Goal: Transaction & Acquisition: Purchase product/service

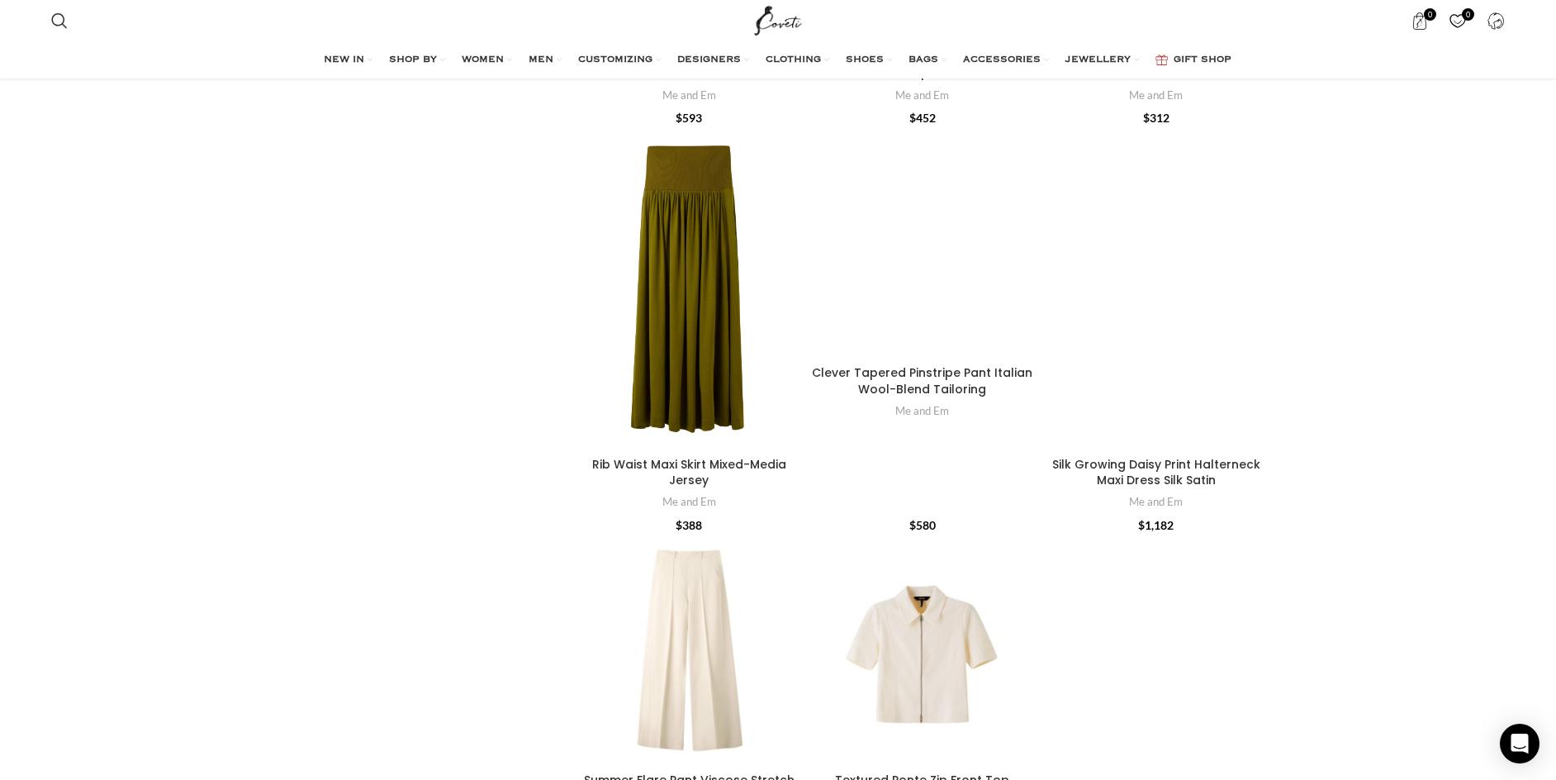
scroll to position [5123, 0]
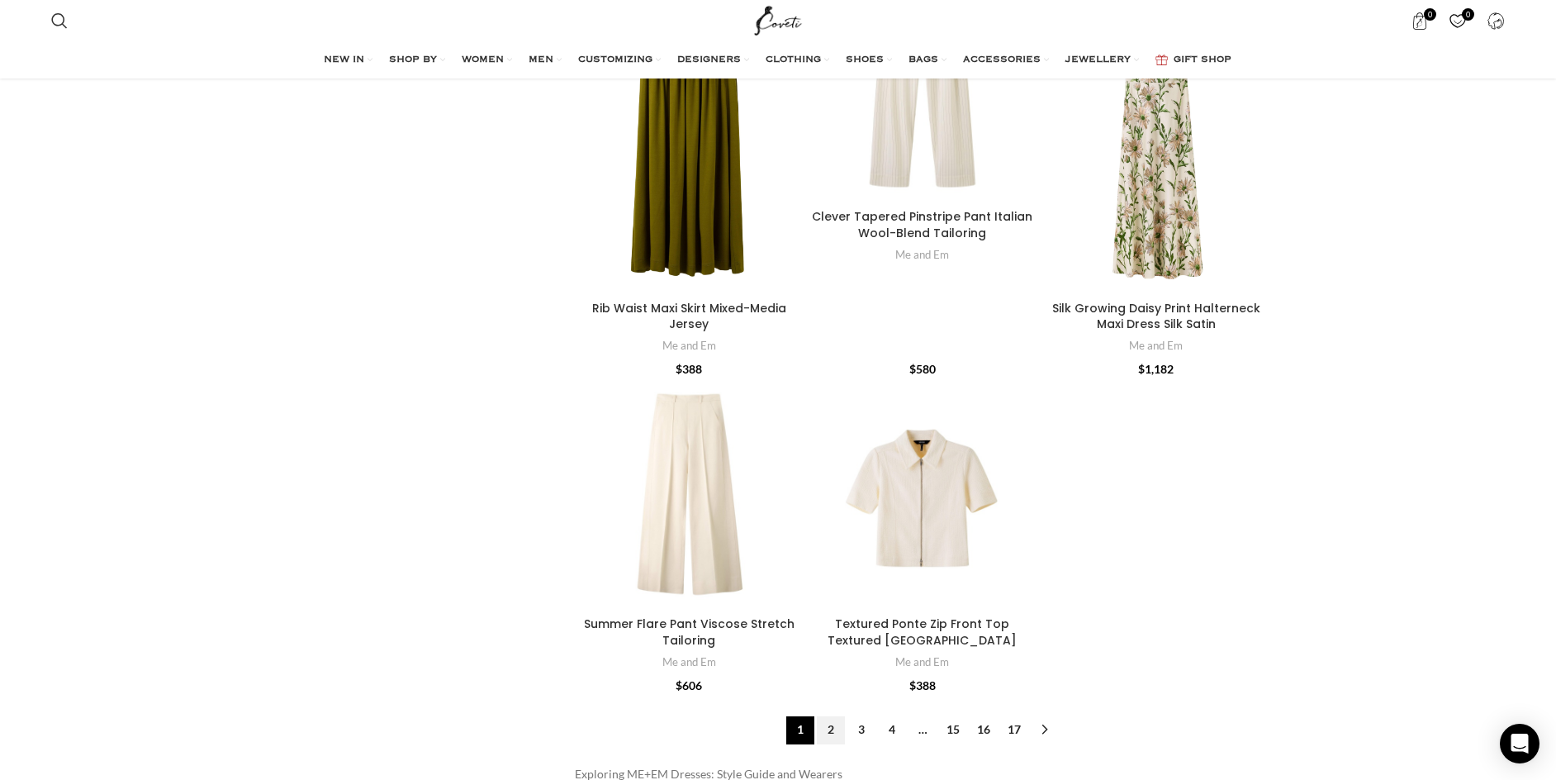
click at [833, 716] on link "2" at bounding box center [831, 730] width 28 height 28
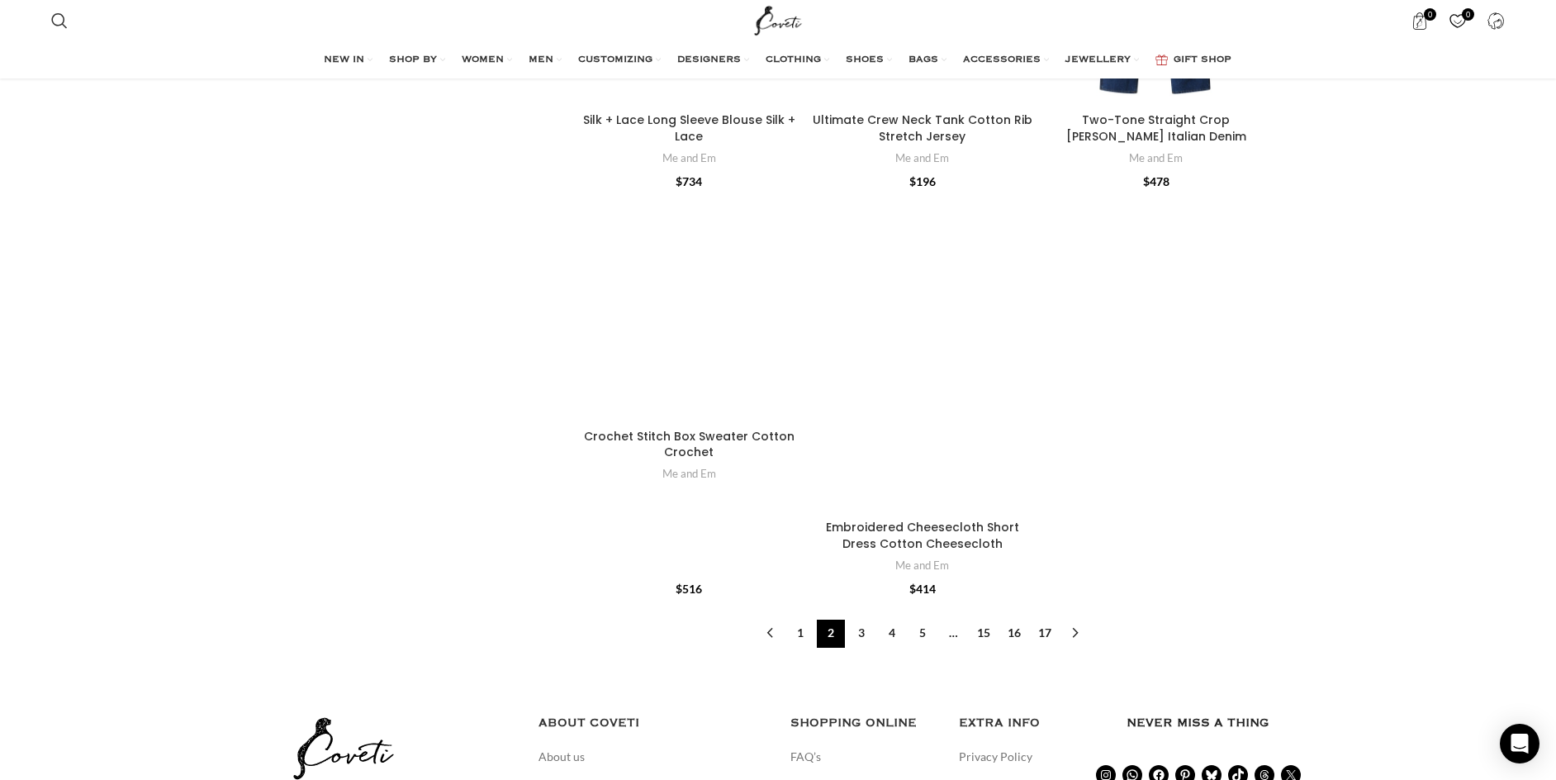
scroll to position [6524, 0]
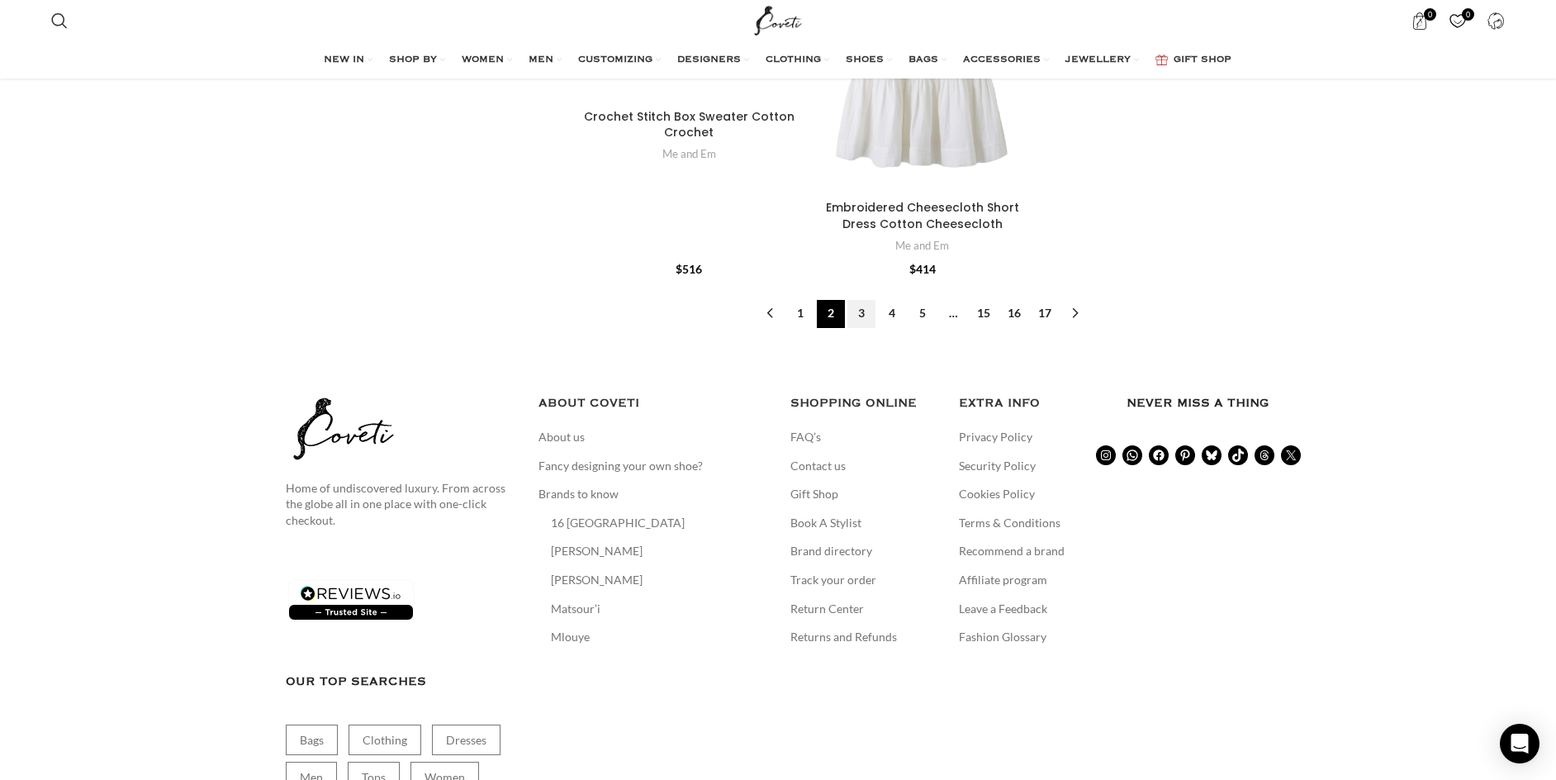
click at [862, 300] on link "3" at bounding box center [861, 314] width 28 height 28
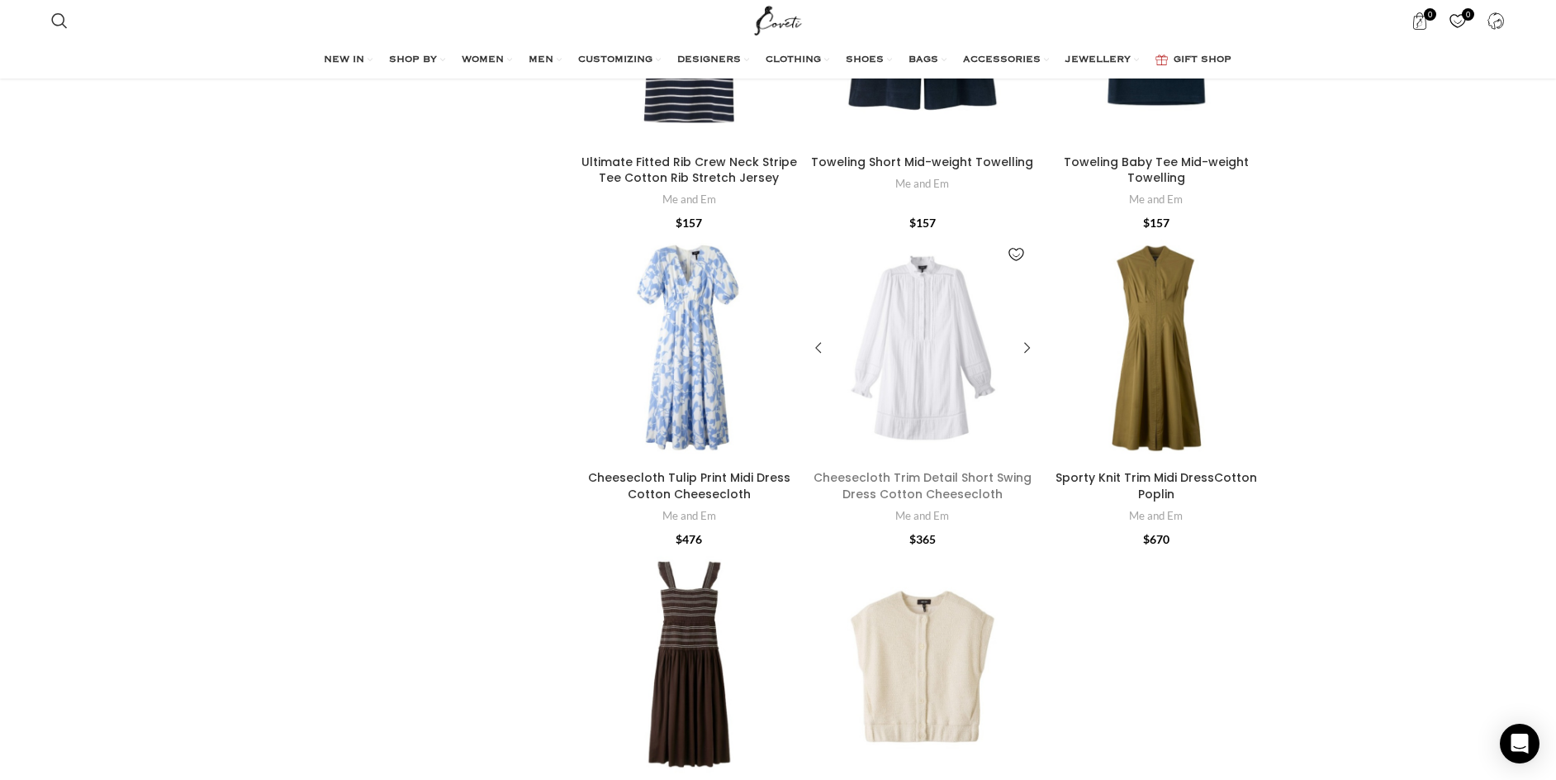
scroll to position [5343, 0]
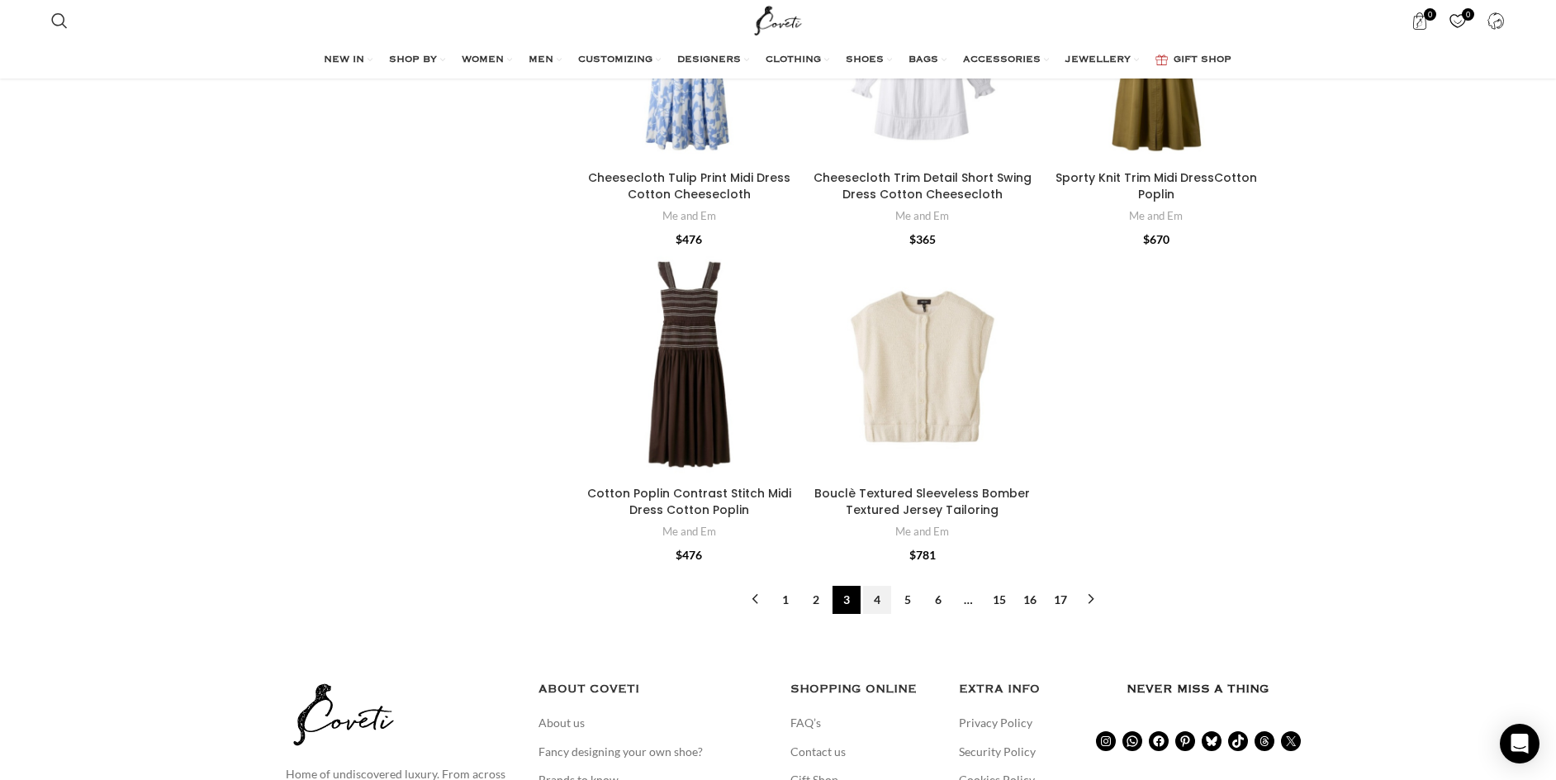
click at [881, 585] on link "4" at bounding box center [877, 599] width 28 height 28
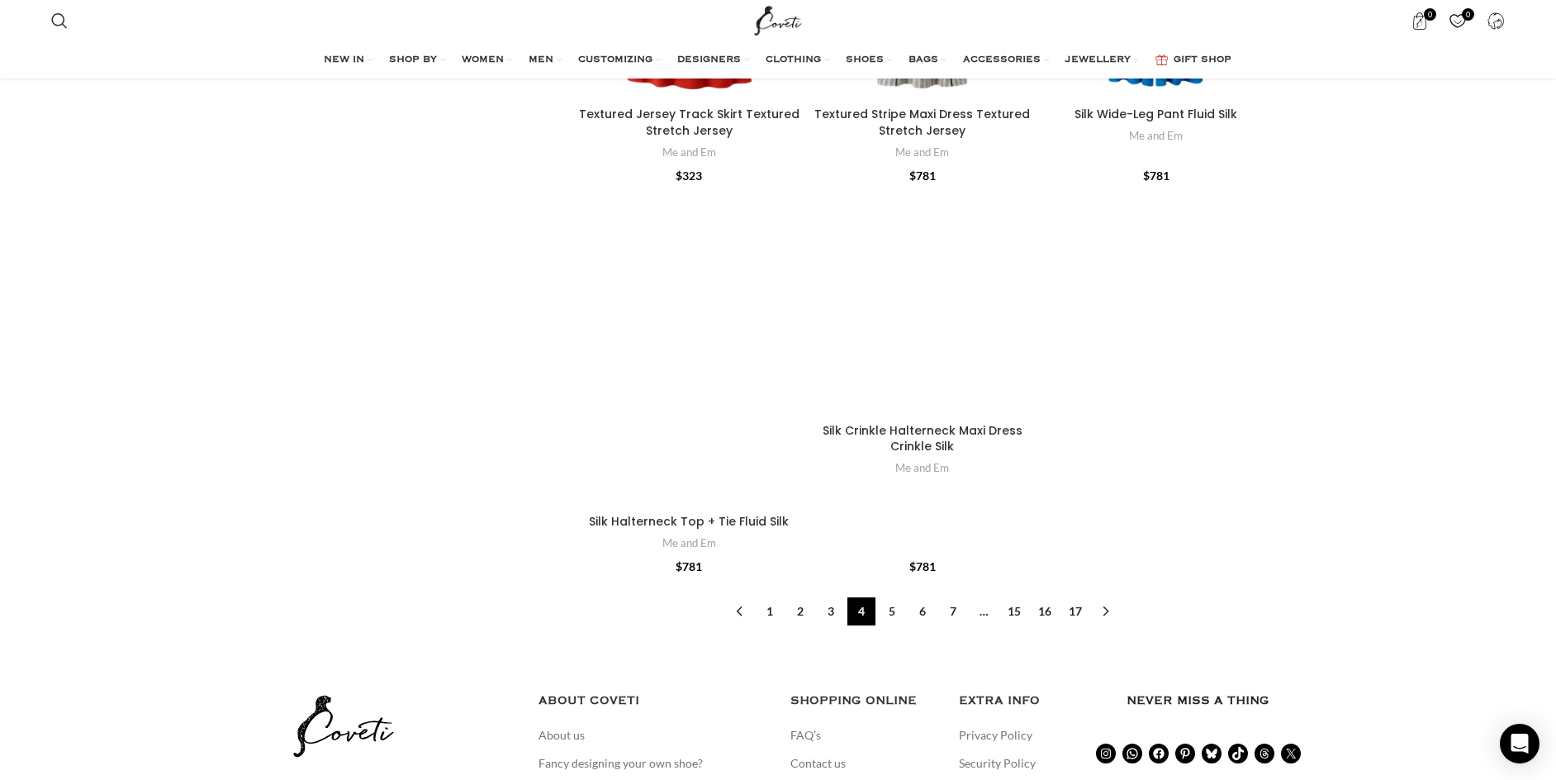
scroll to position [5301, 0]
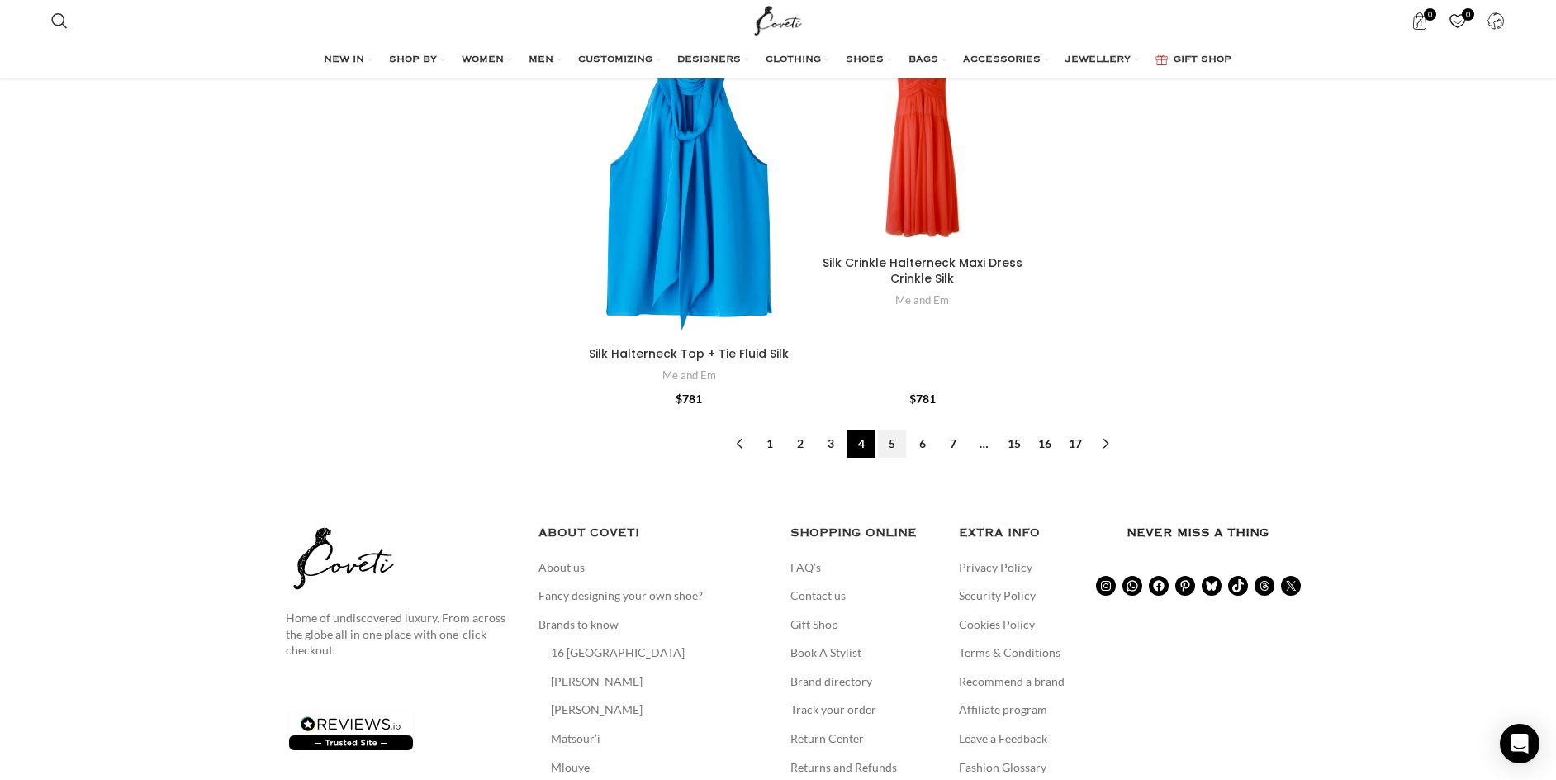
click at [895, 429] on link "5" at bounding box center [892, 443] width 28 height 28
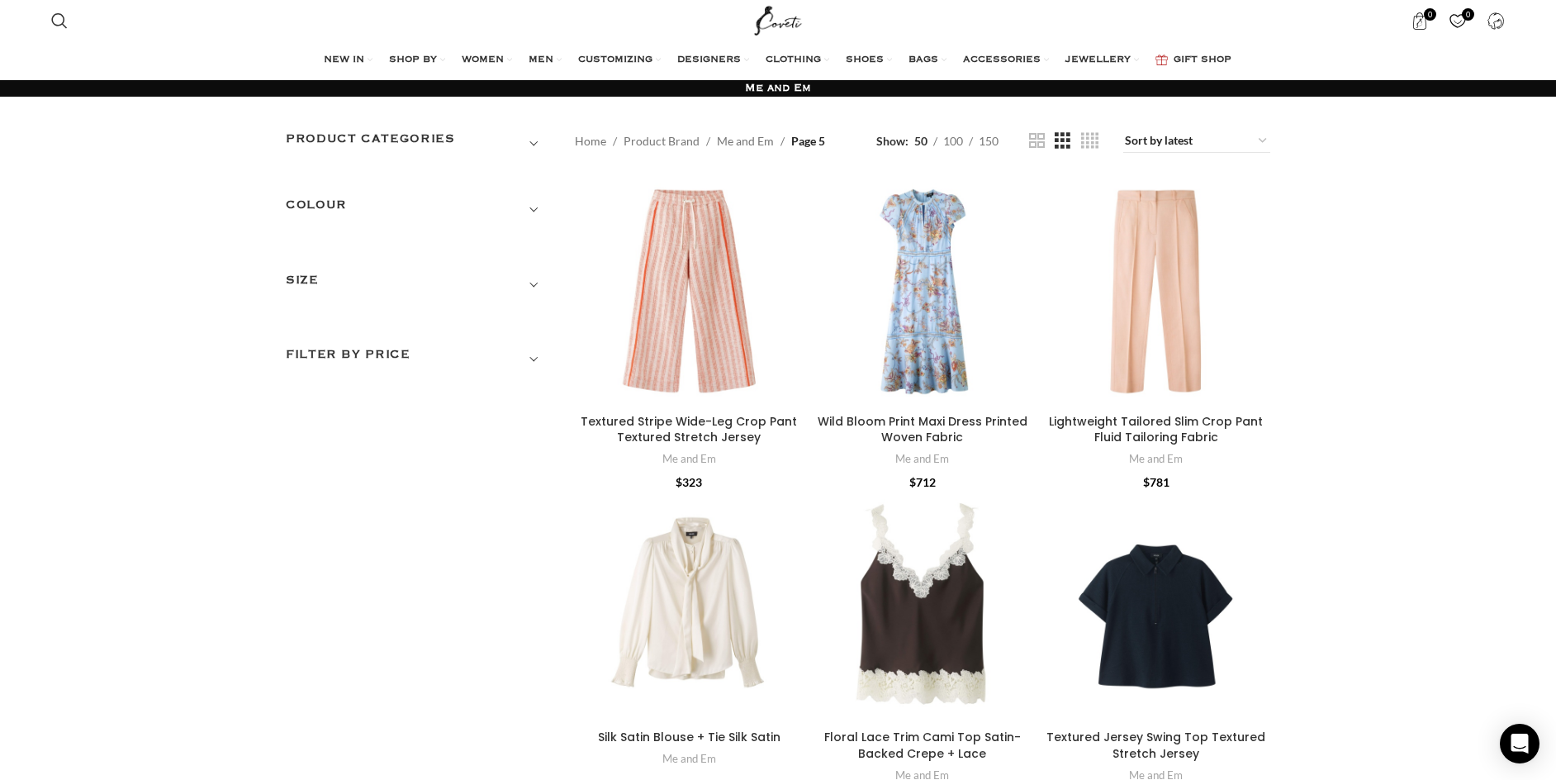
click at [531, 211] on h3 "COLOUR" at bounding box center [418, 210] width 264 height 28
click at [533, 211] on h3 "COLOUR" at bounding box center [418, 210] width 264 height 28
click at [533, 210] on h3 "COLOUR" at bounding box center [418, 210] width 264 height 28
click at [369, 205] on h3 "COLOUR" at bounding box center [418, 210] width 264 height 28
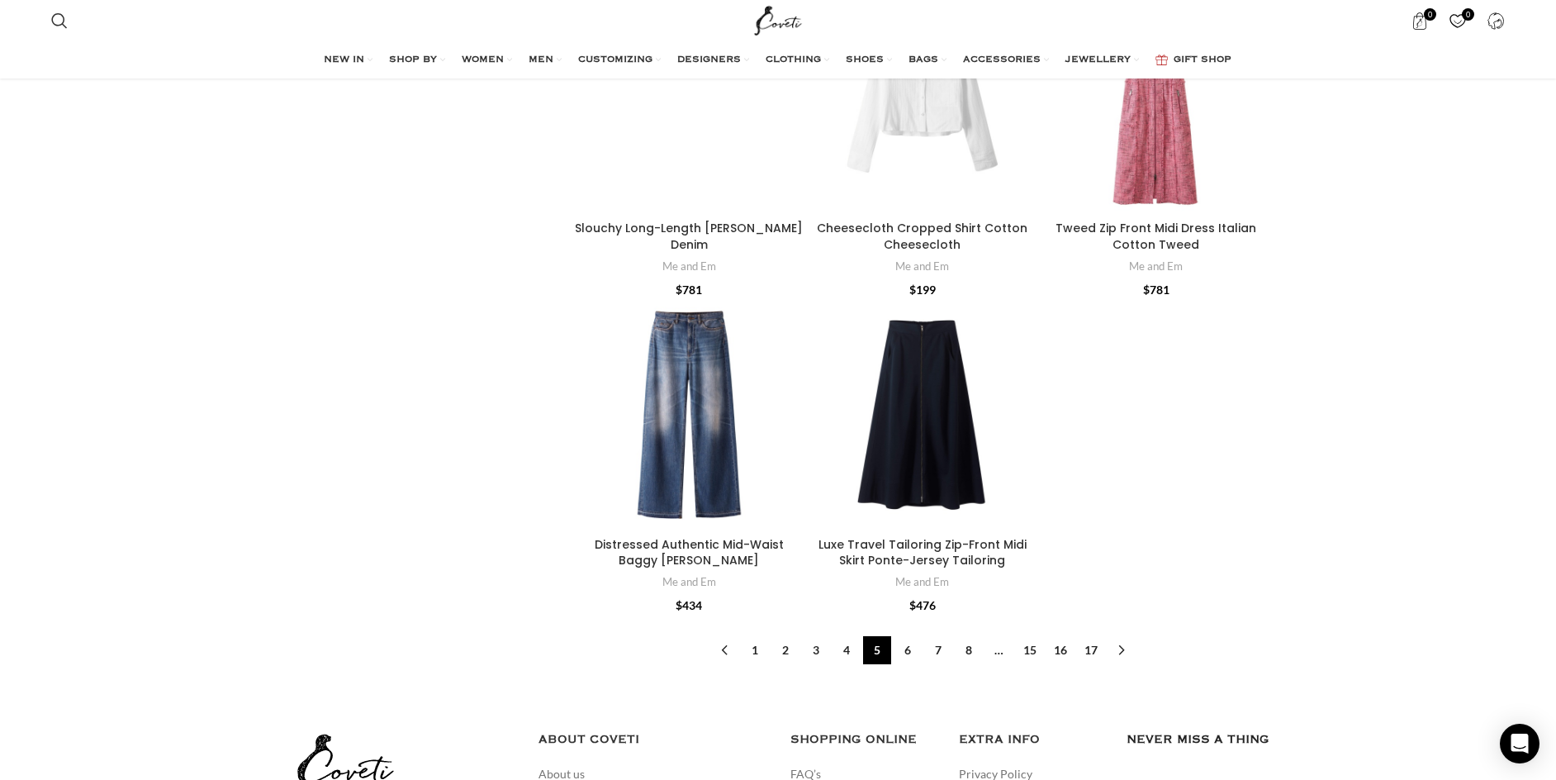
scroll to position [5163, 0]
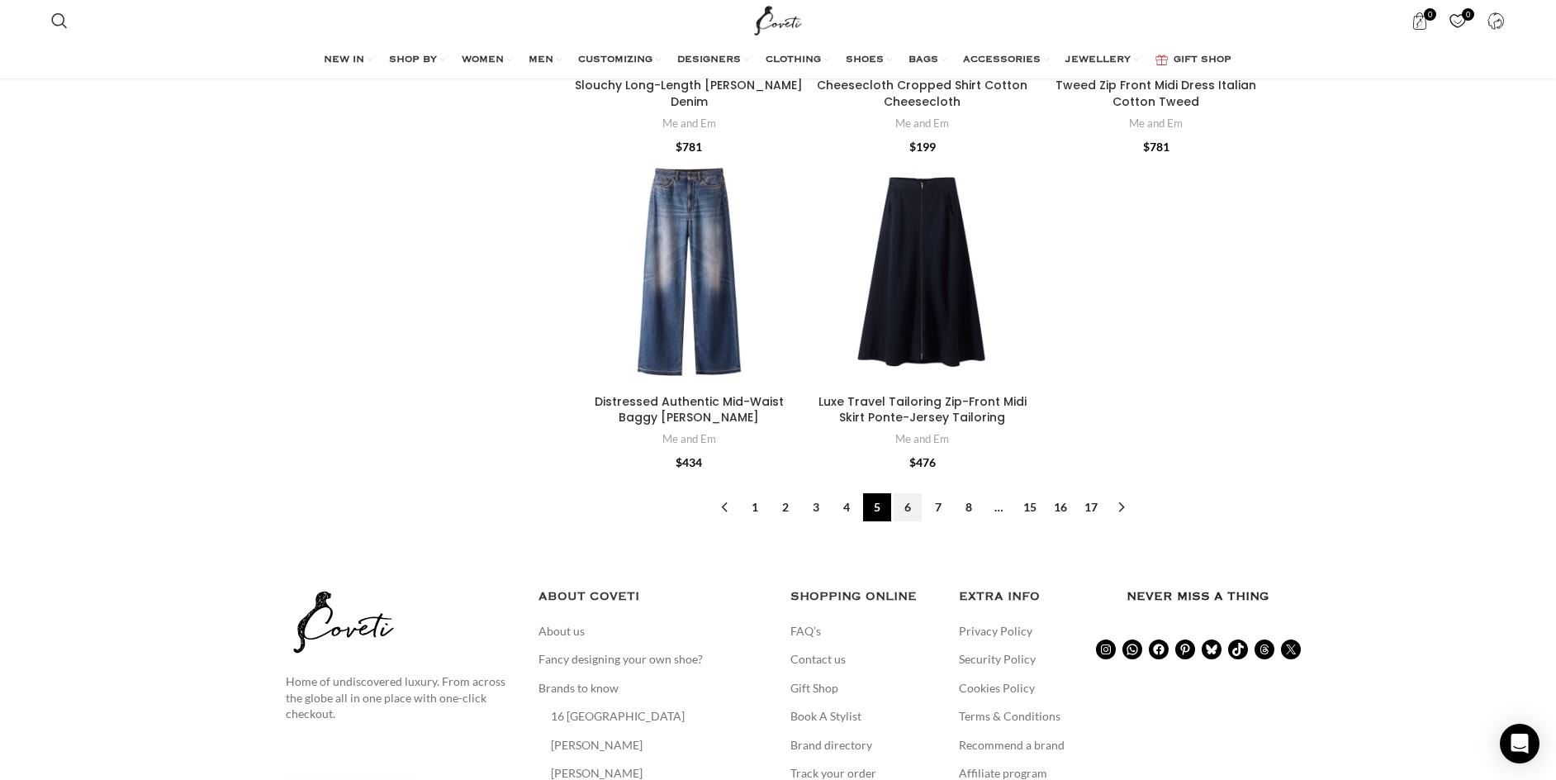
click at [910, 493] on link "6" at bounding box center [907, 507] width 28 height 28
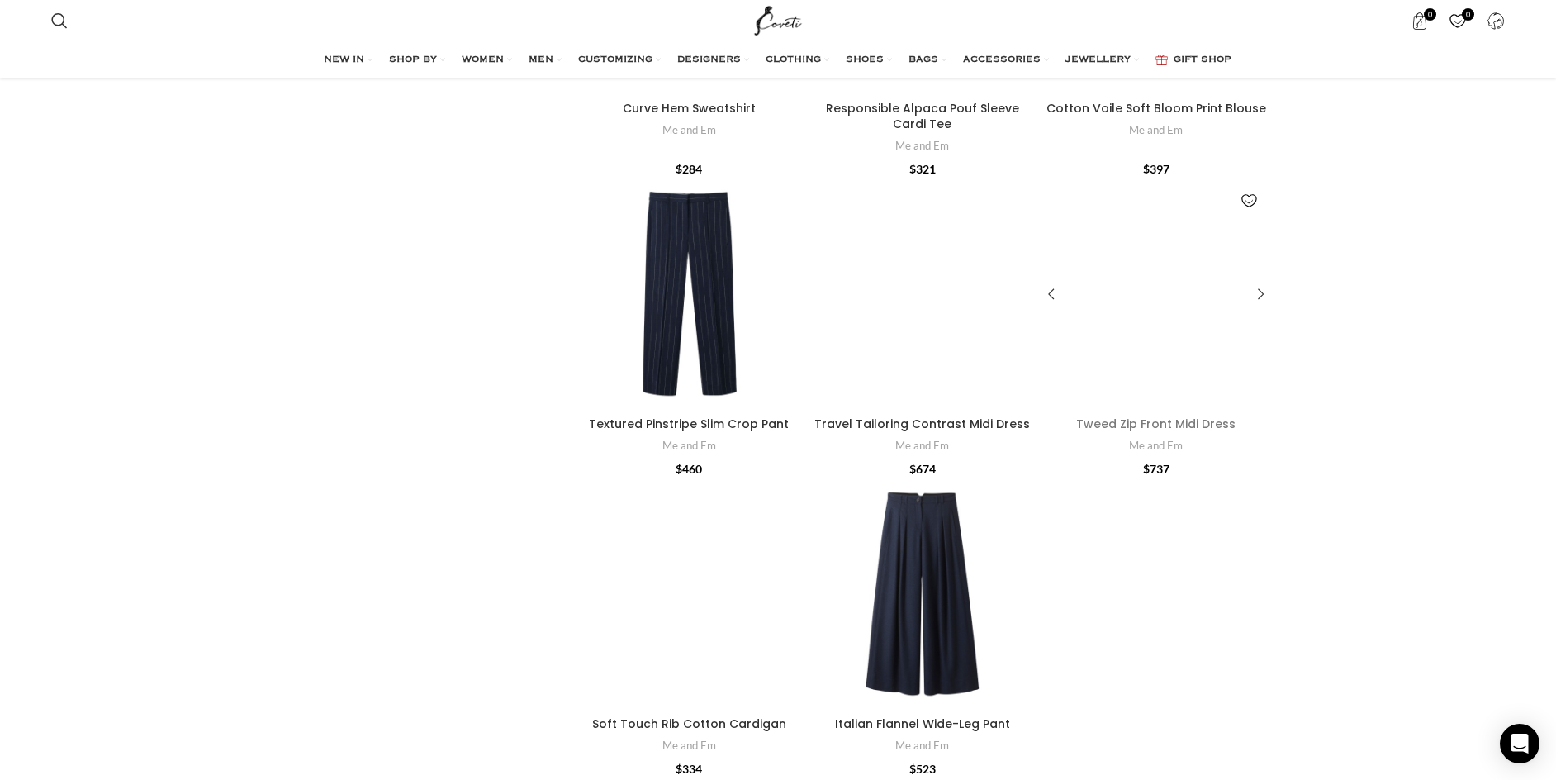
scroll to position [5212, 0]
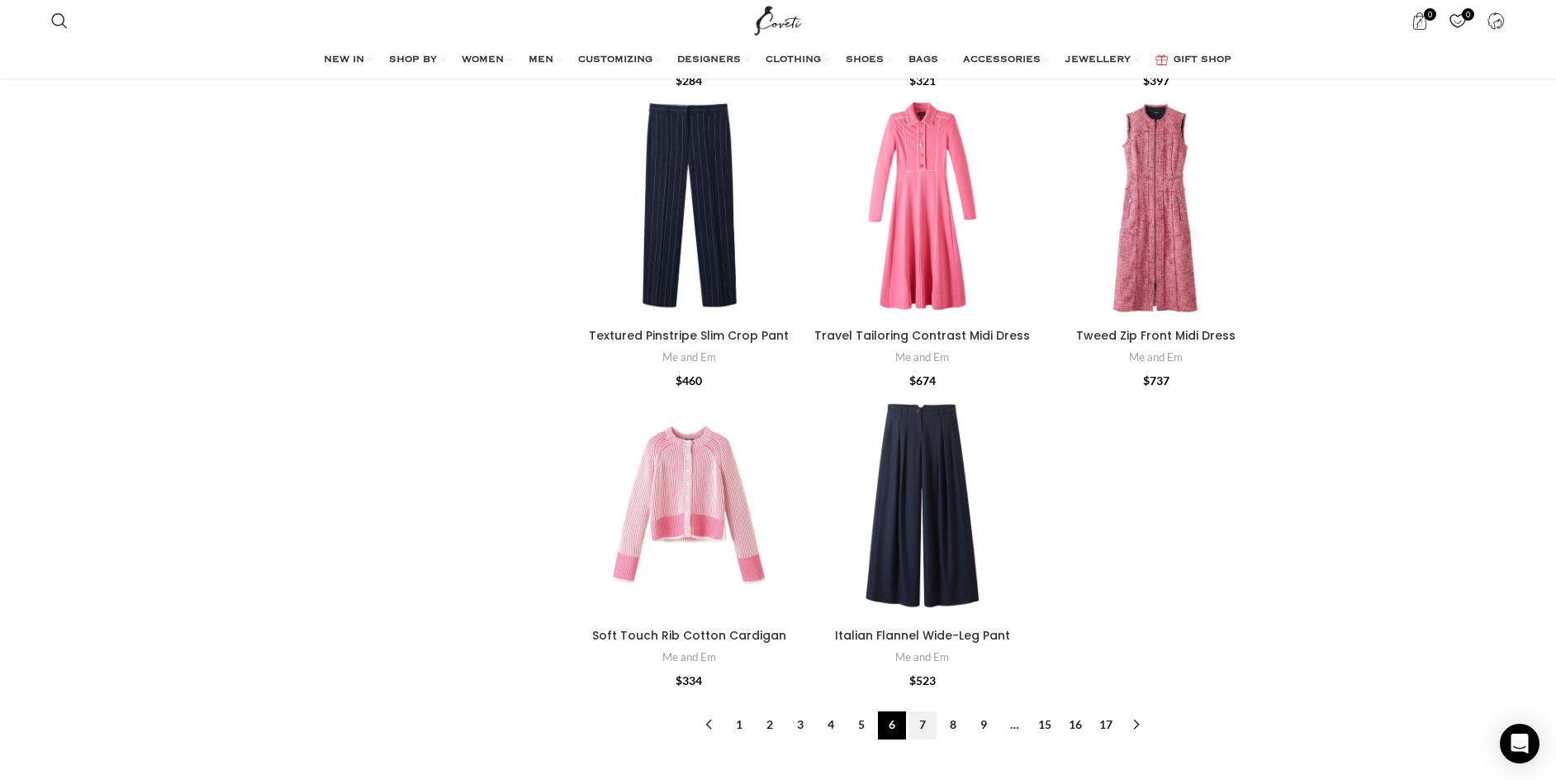
click at [922, 711] on link "7" at bounding box center [922, 725] width 28 height 28
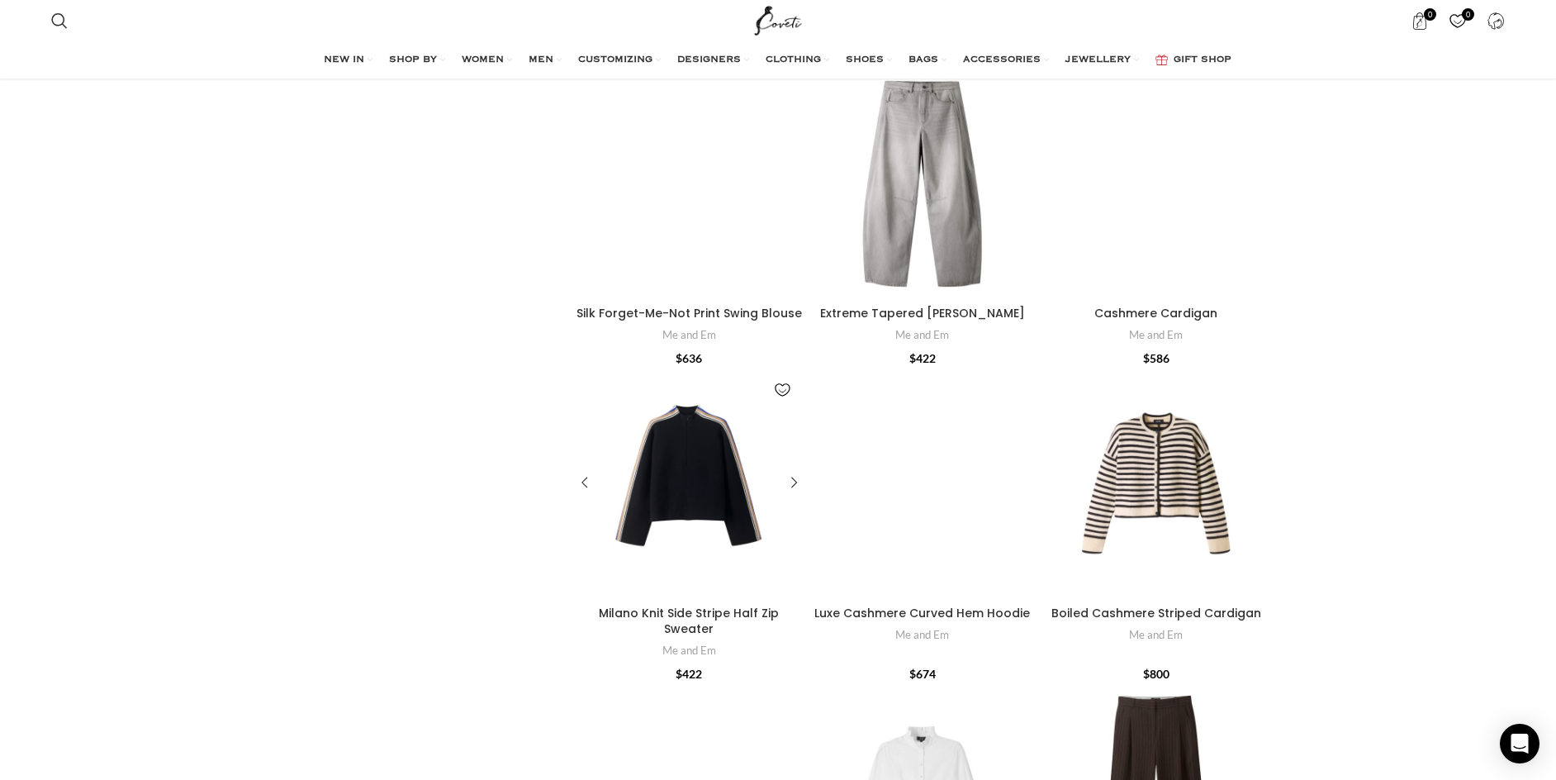
scroll to position [4032, 0]
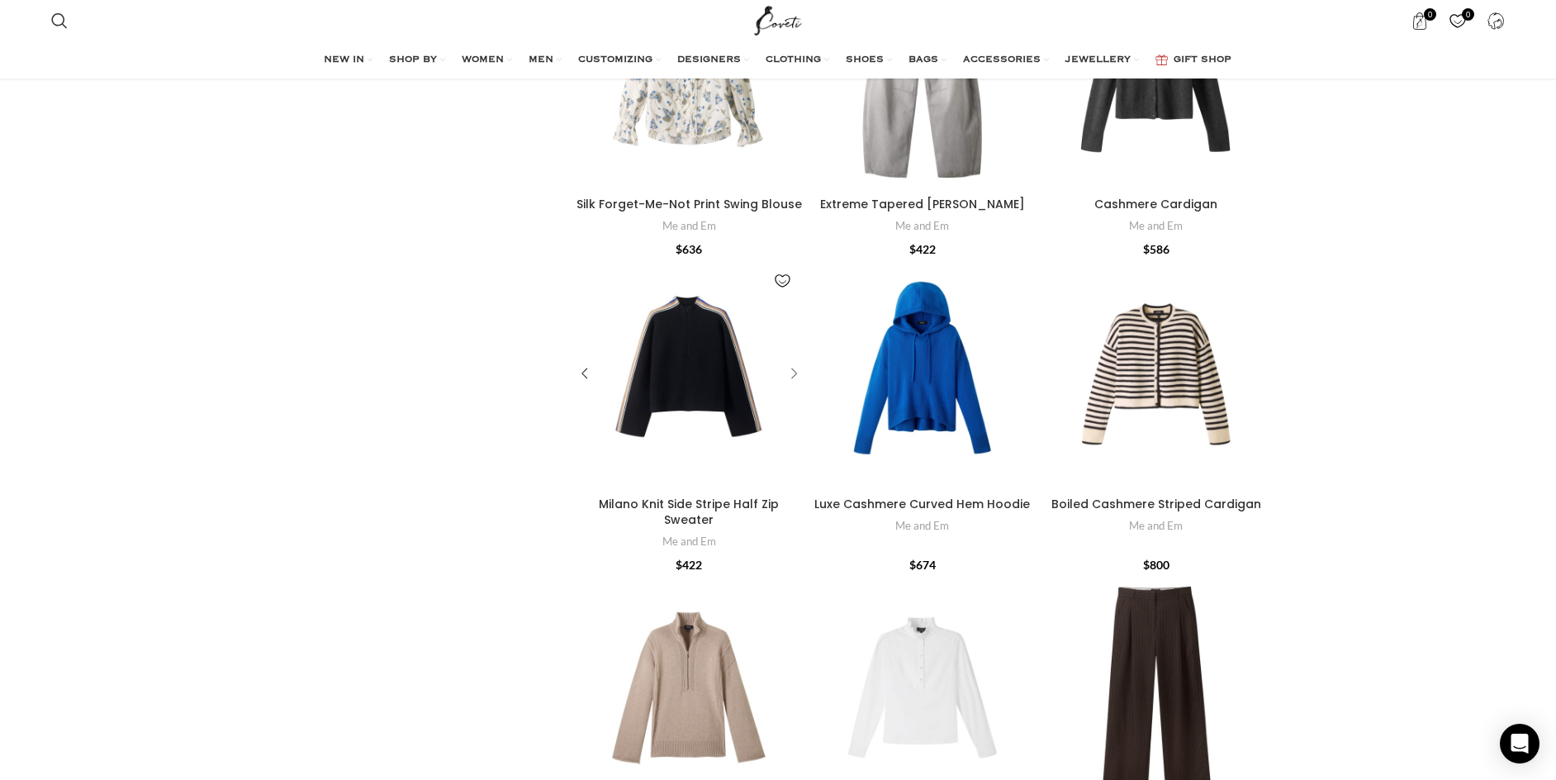
click at [795, 362] on div "Milano Knit Side Stripe Half Zip Sweater" at bounding box center [791, 374] width 25 height 25
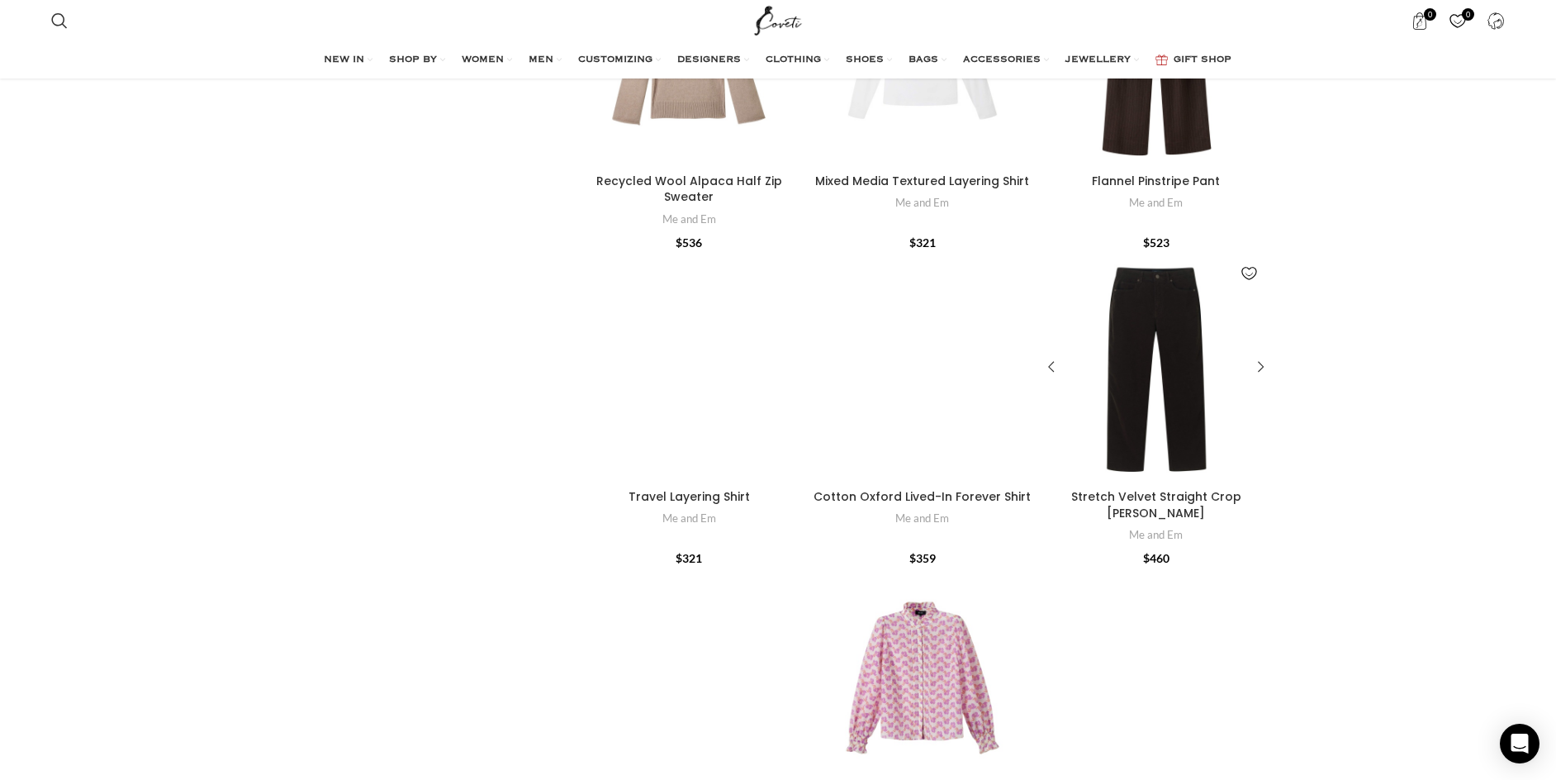
scroll to position [4978, 0]
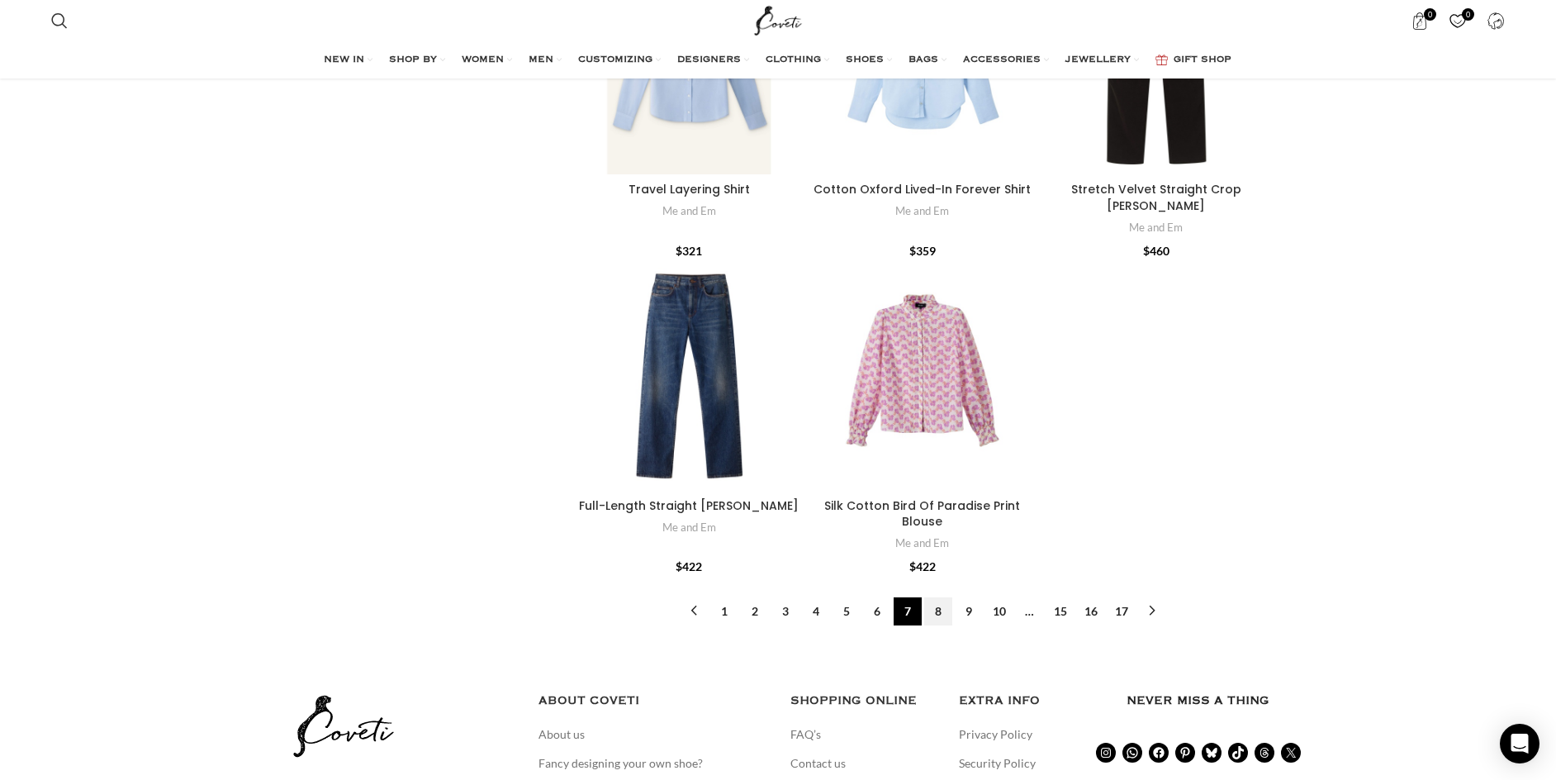
click at [934, 597] on link "8" at bounding box center [938, 611] width 28 height 28
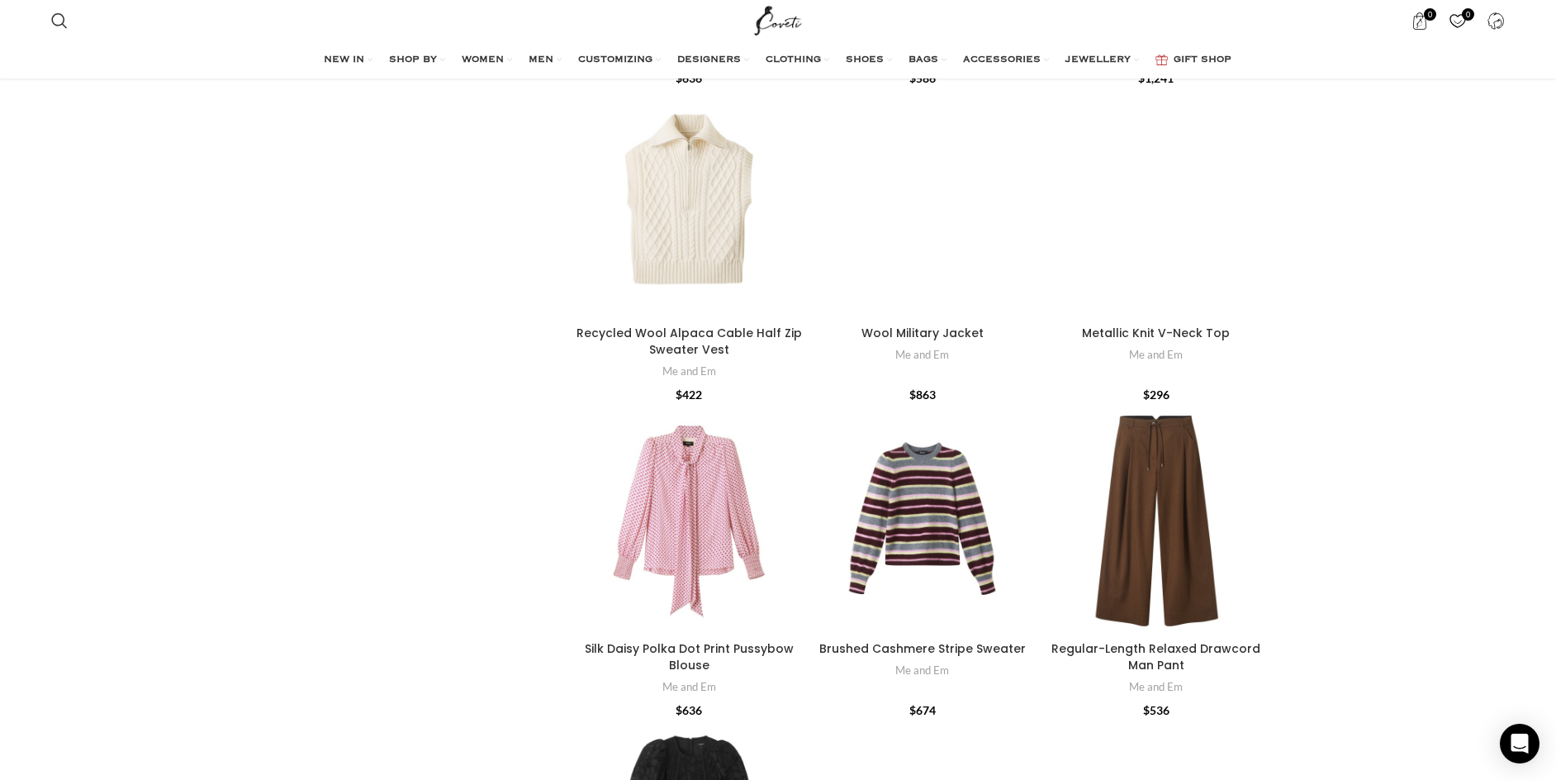
scroll to position [5005, 0]
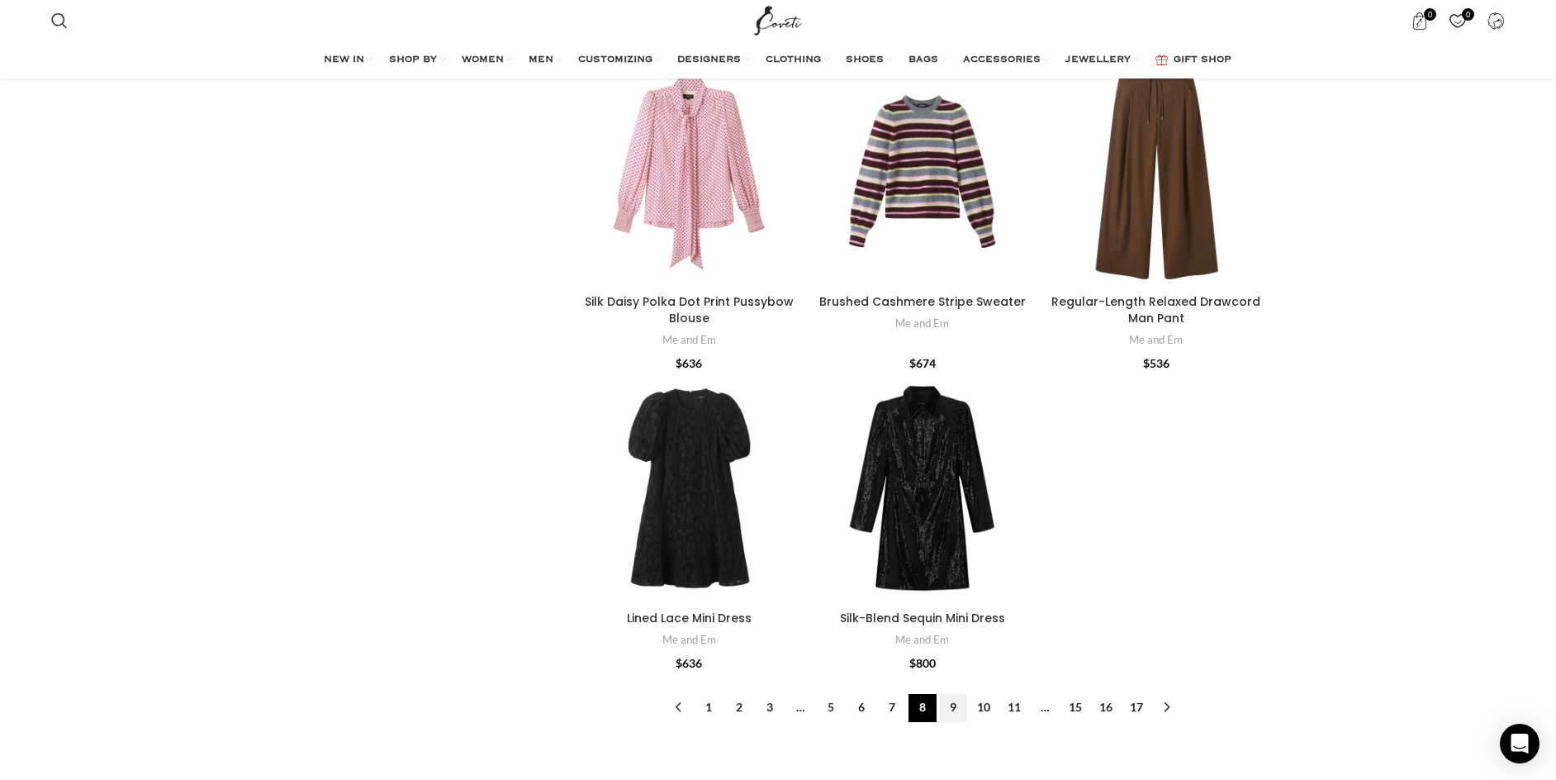
click at [957, 694] on link "9" at bounding box center [953, 708] width 28 height 28
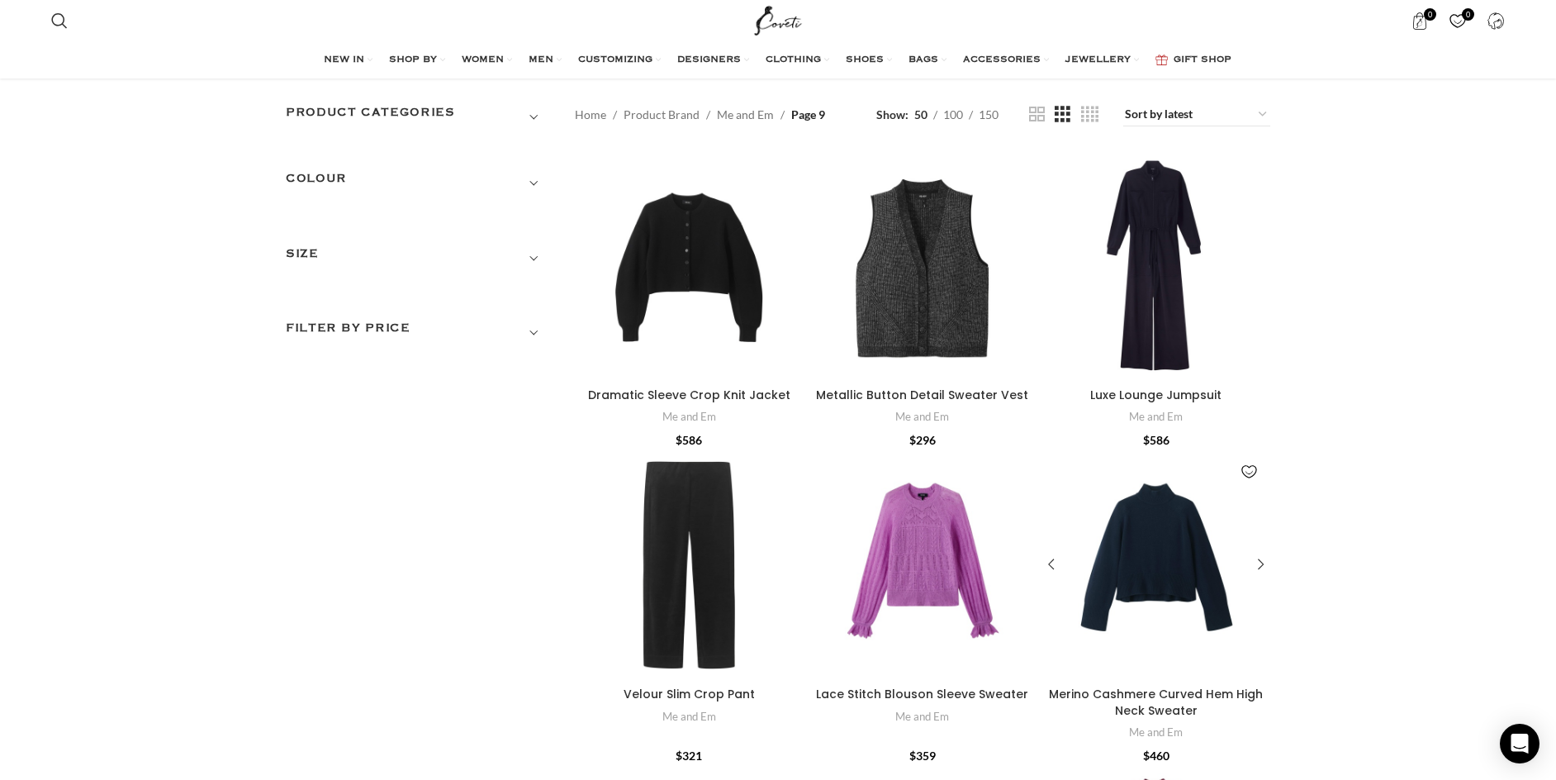
scroll to position [30, 0]
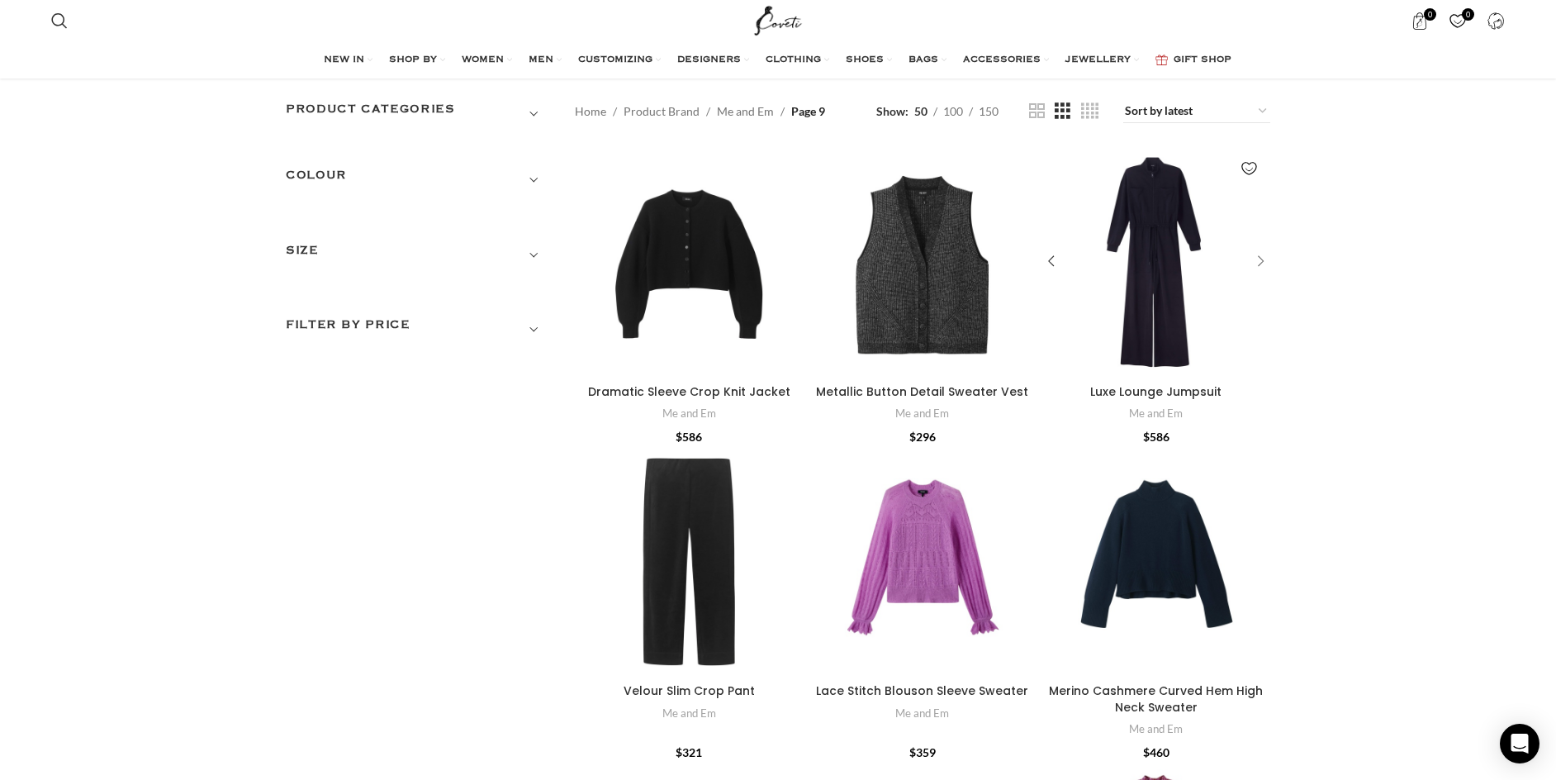
click at [1265, 261] on div "Luxe Lounge Jumpsuit" at bounding box center [1257, 261] width 25 height 25
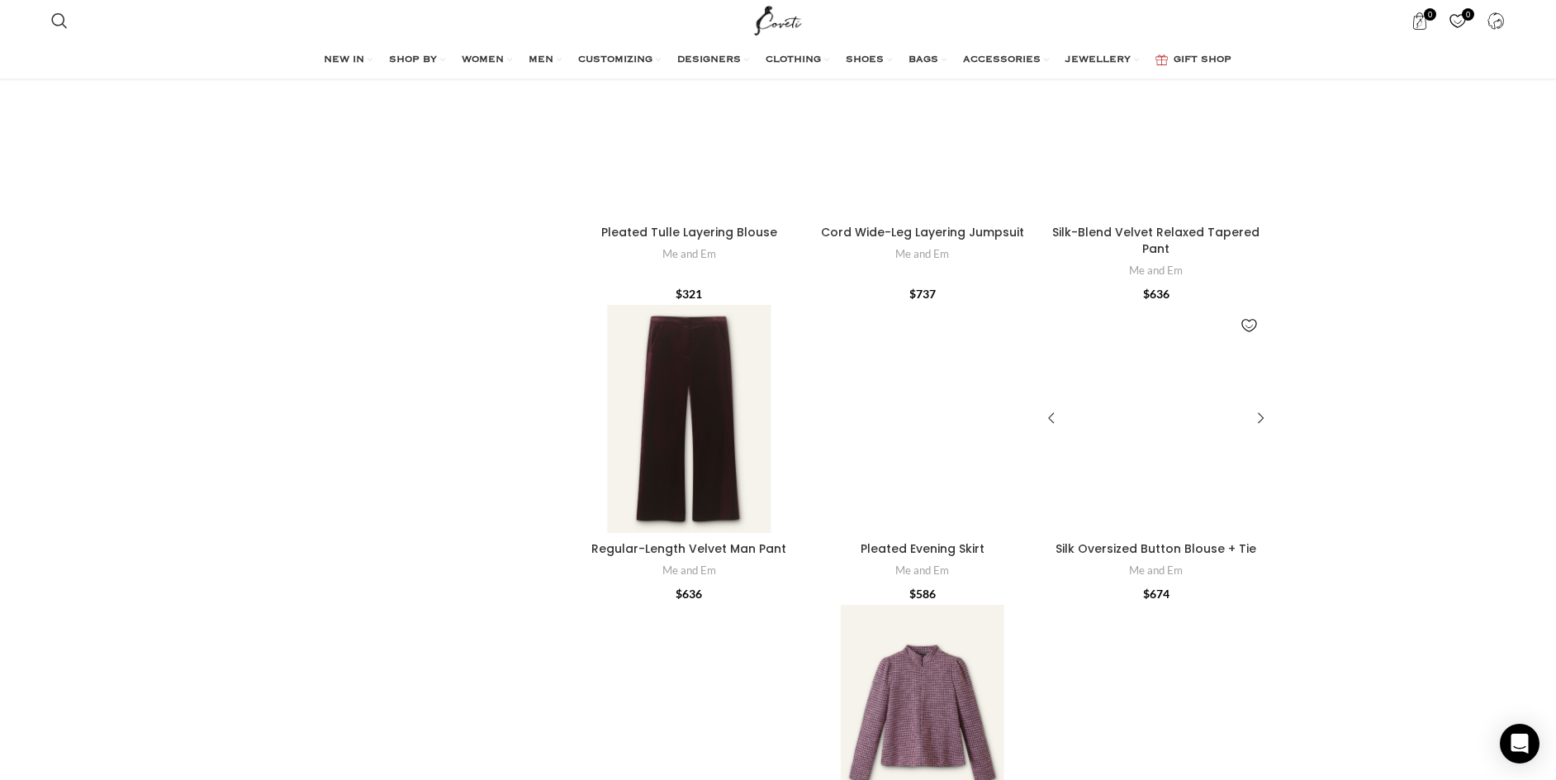
scroll to position [4995, 0]
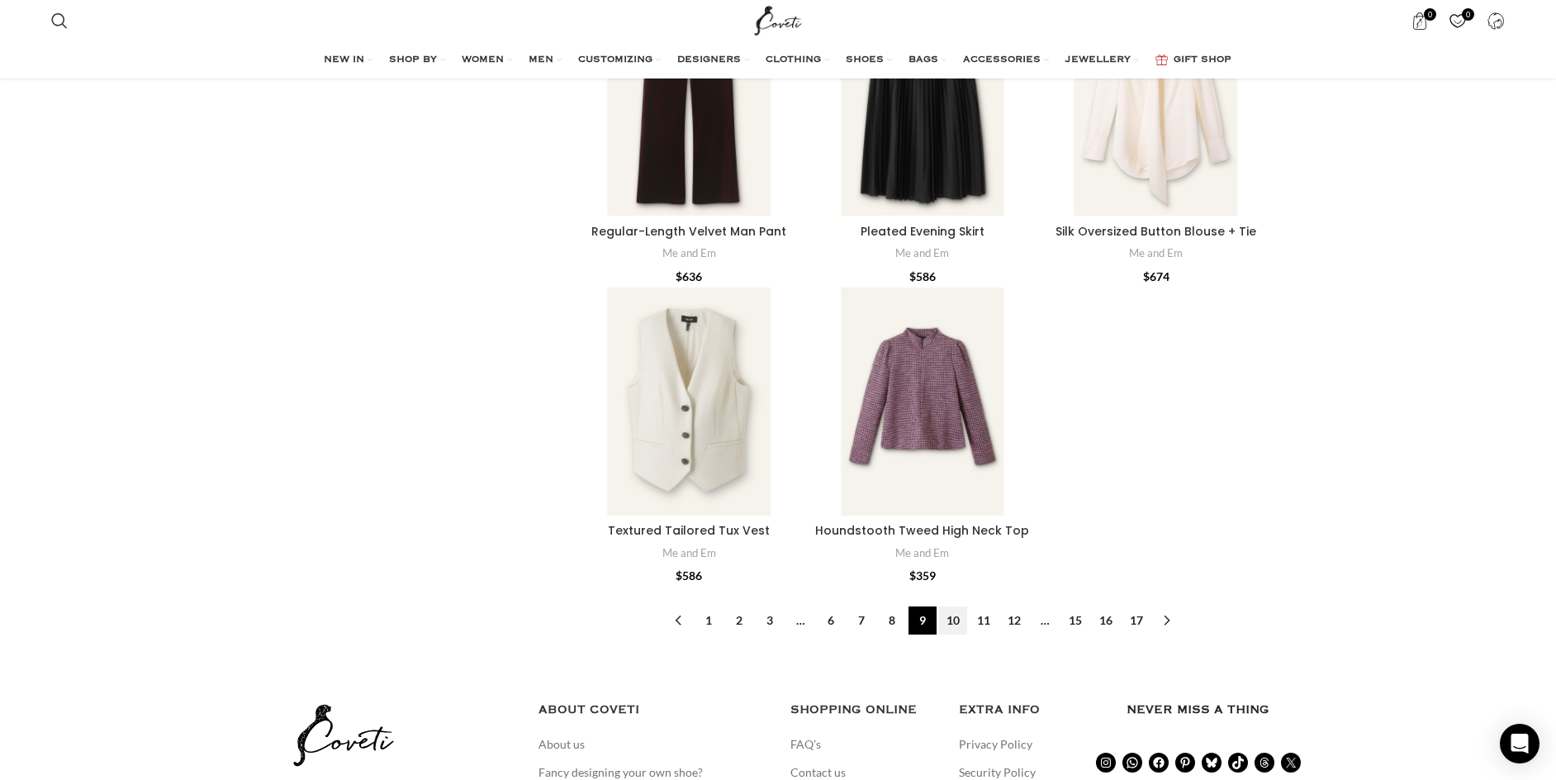
click at [955, 606] on link "10" at bounding box center [953, 620] width 28 height 28
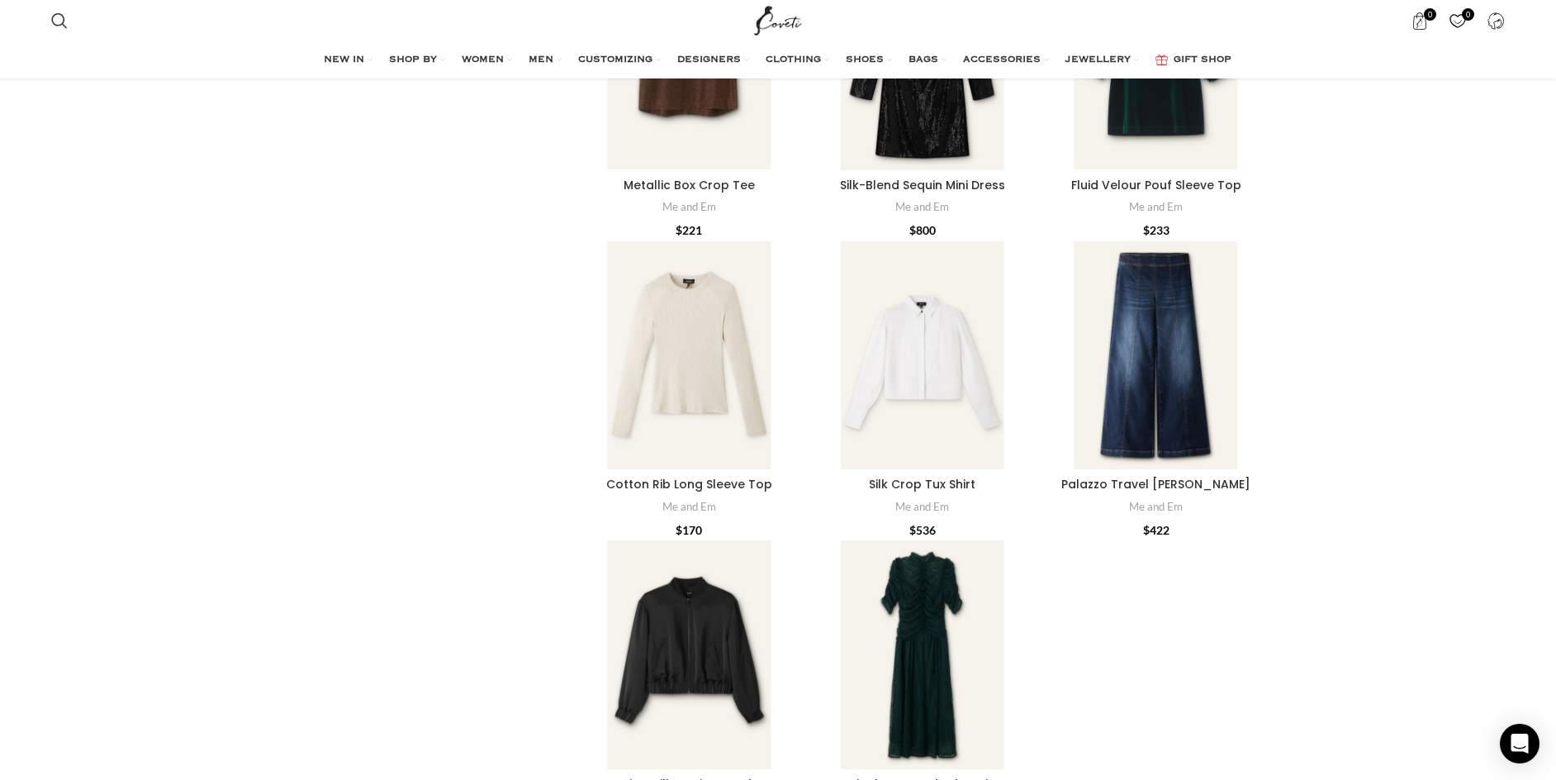
scroll to position [4856, 0]
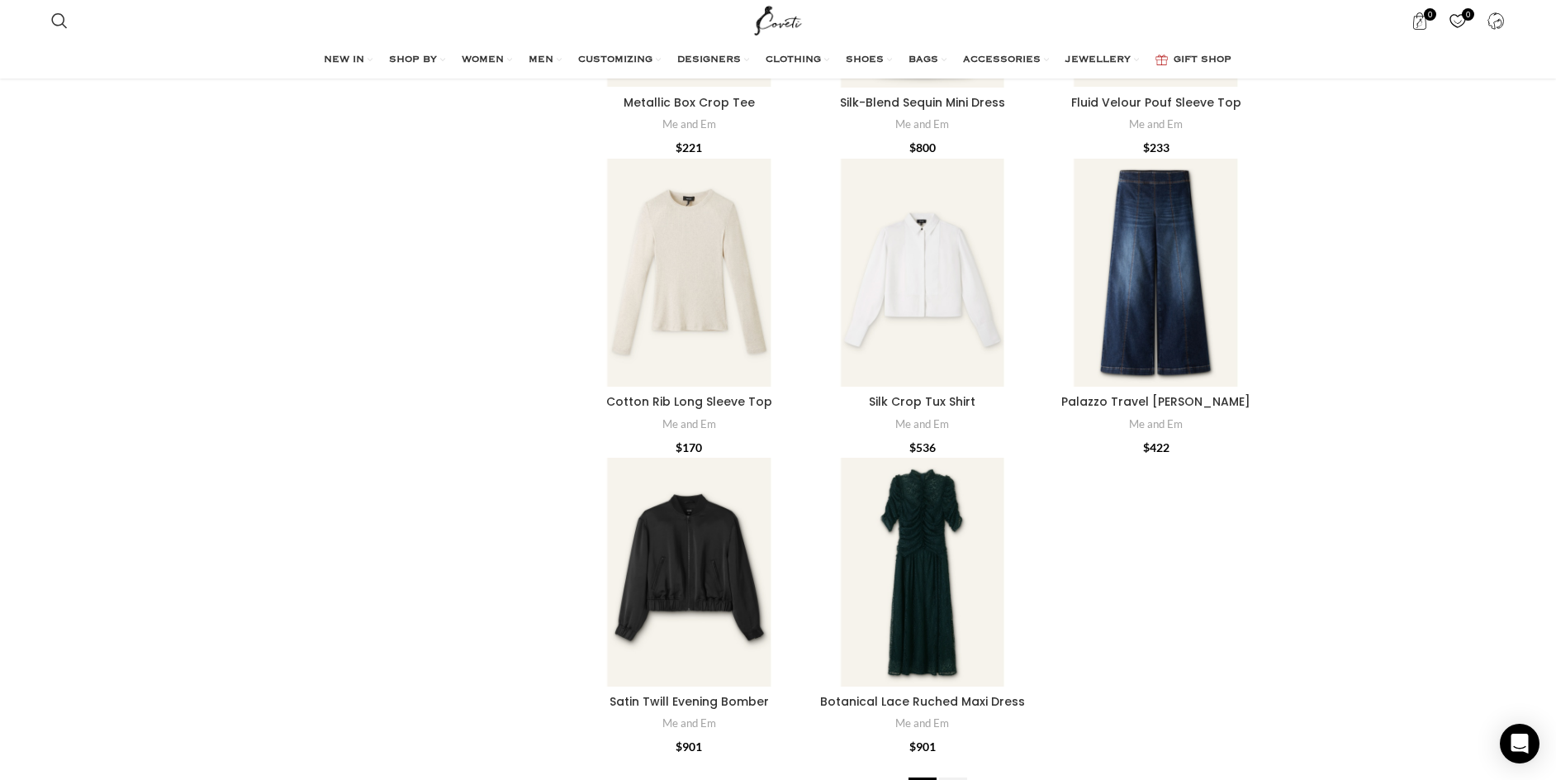
click at [955, 777] on link "11" at bounding box center [953, 791] width 28 height 28
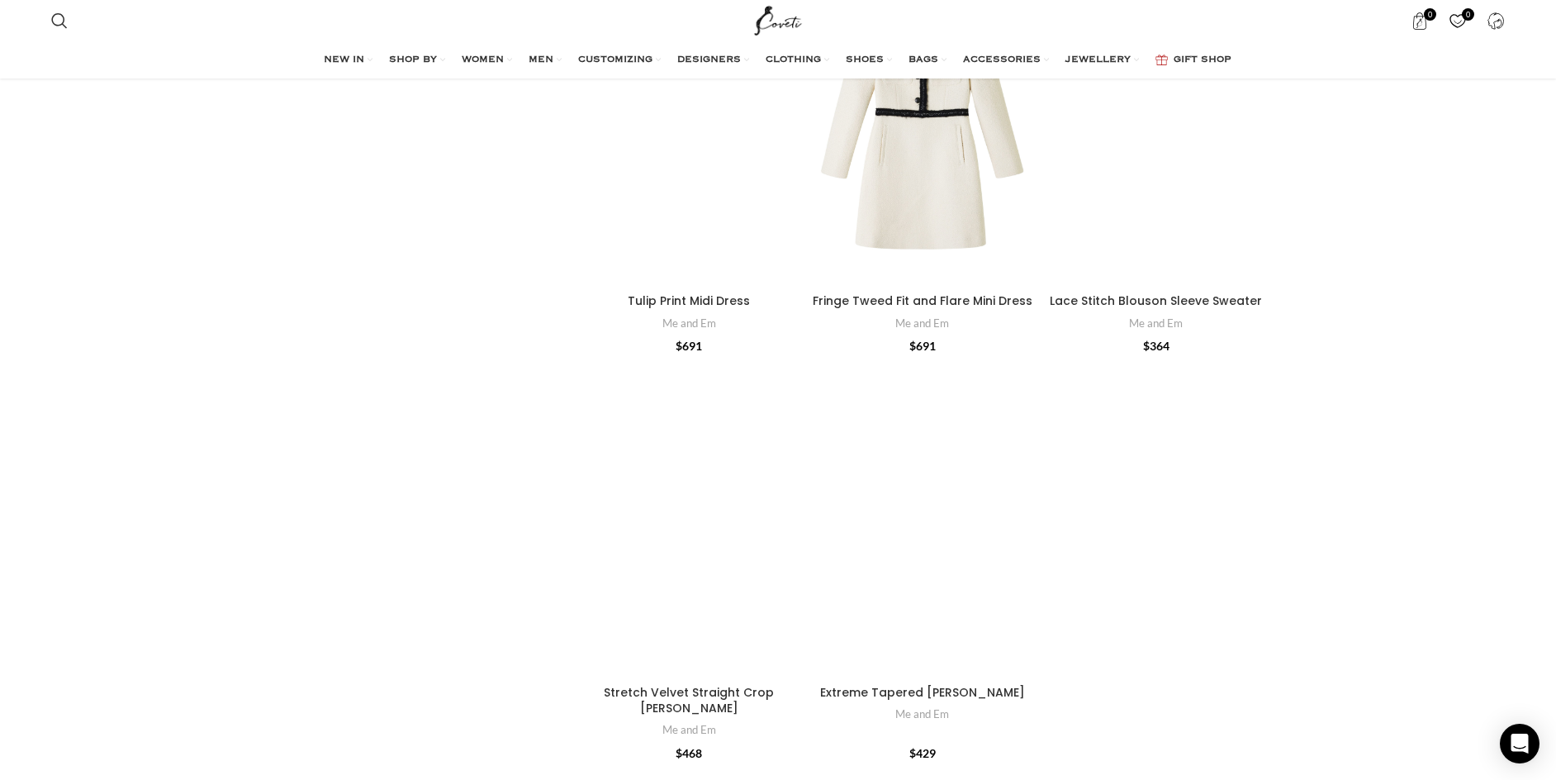
scroll to position [5028, 0]
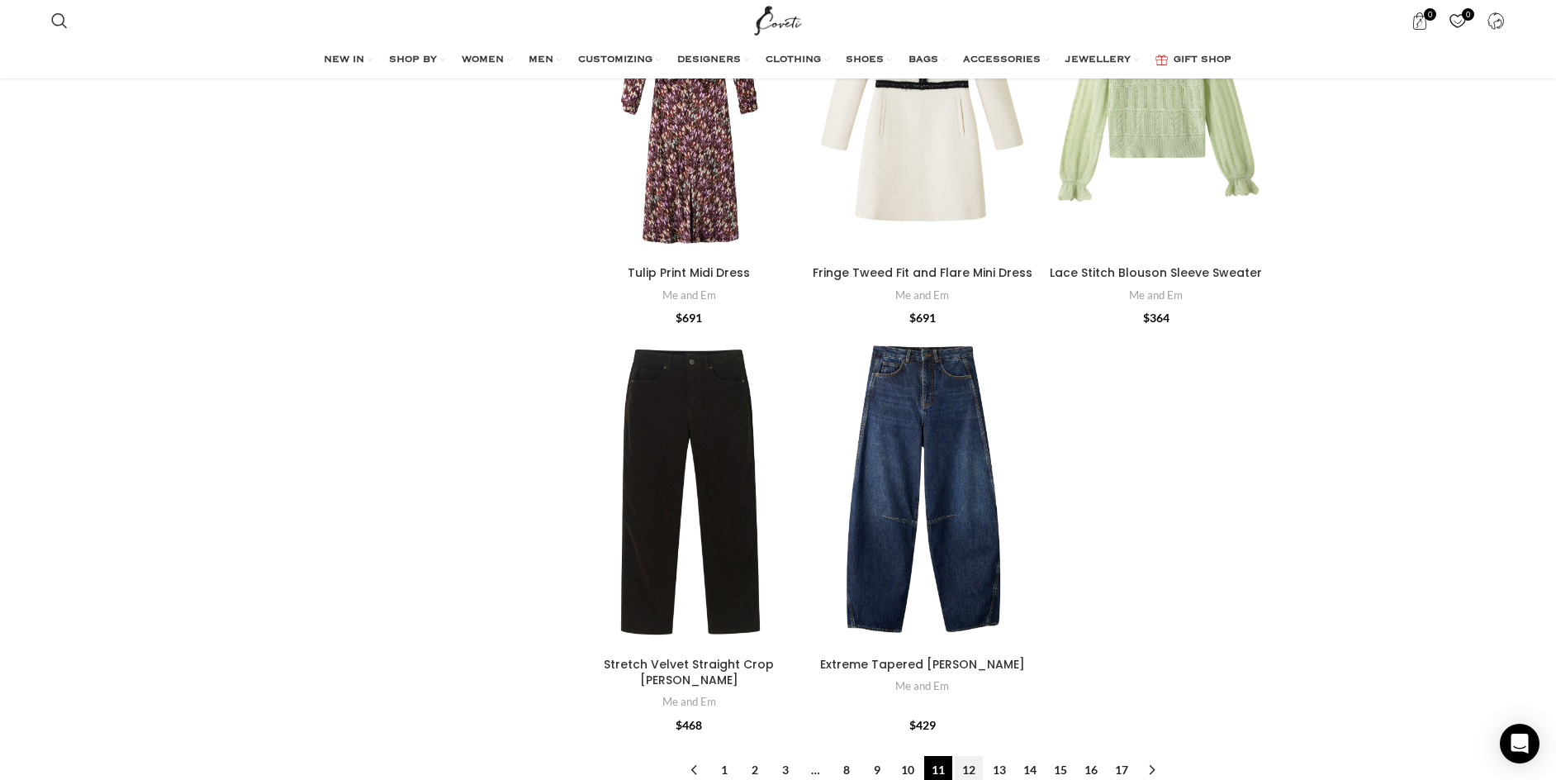
click at [969, 756] on link "12" at bounding box center [969, 770] width 28 height 28
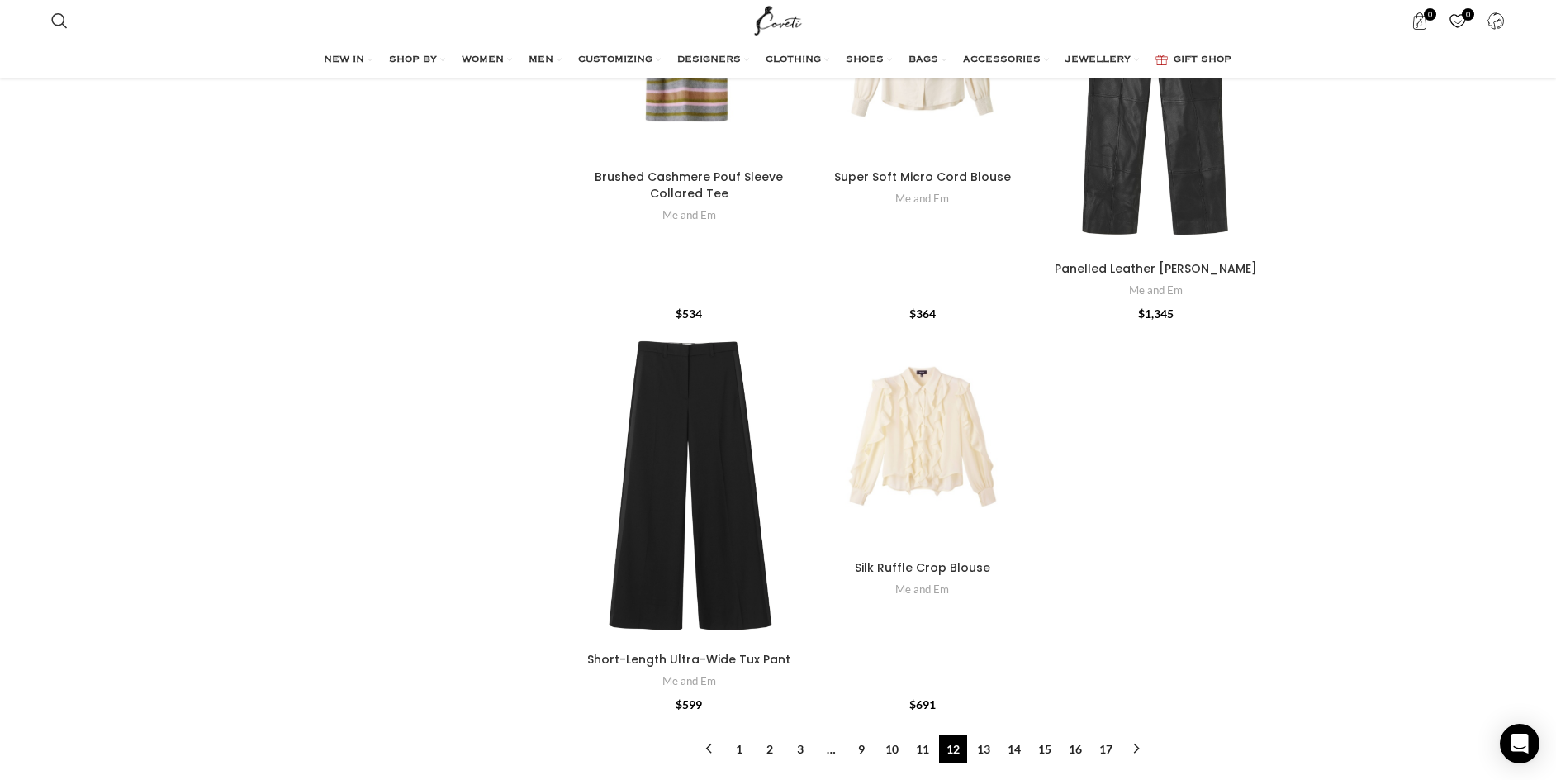
scroll to position [5779, 0]
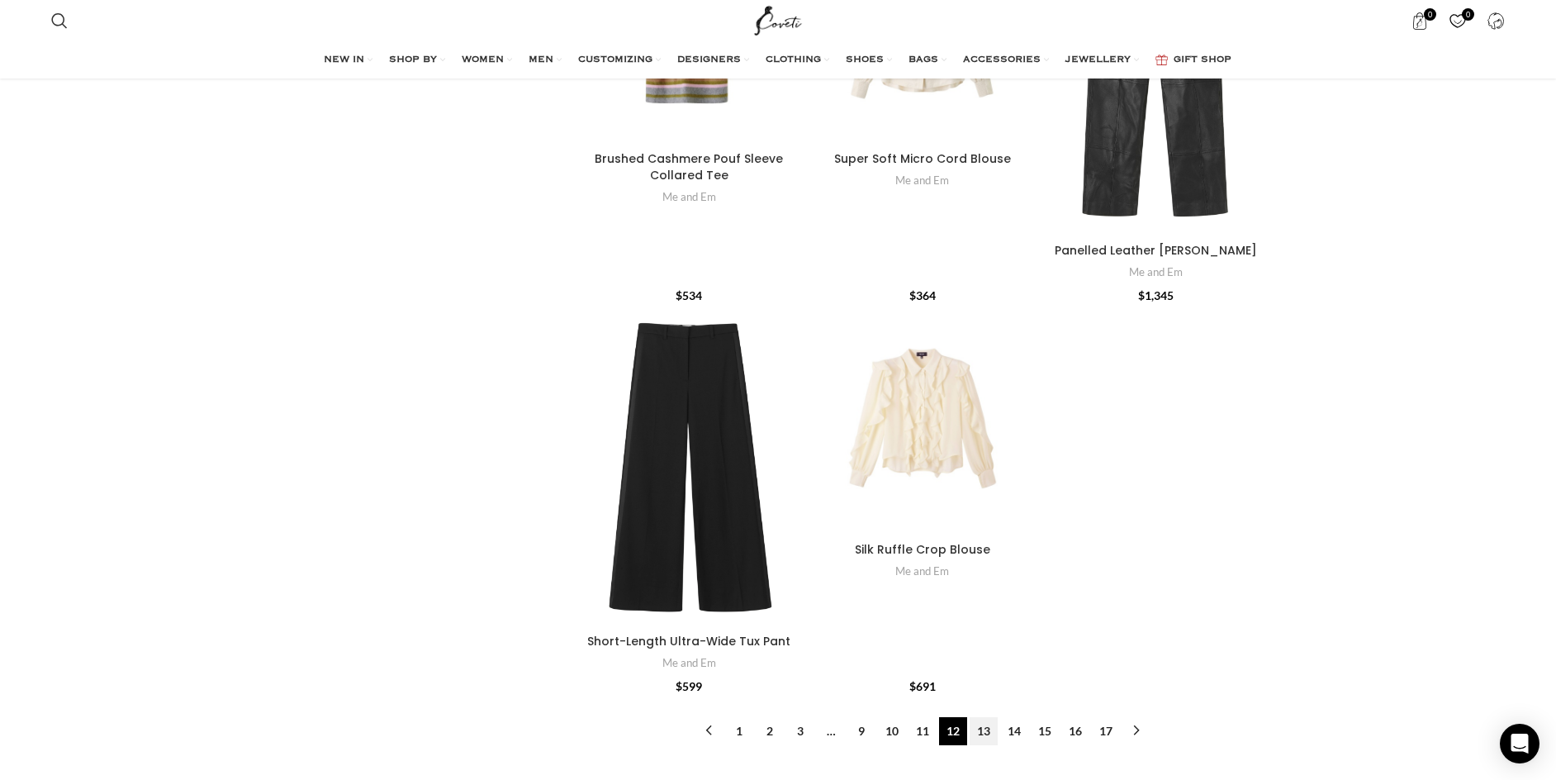
click at [980, 717] on link "13" at bounding box center [983, 731] width 28 height 28
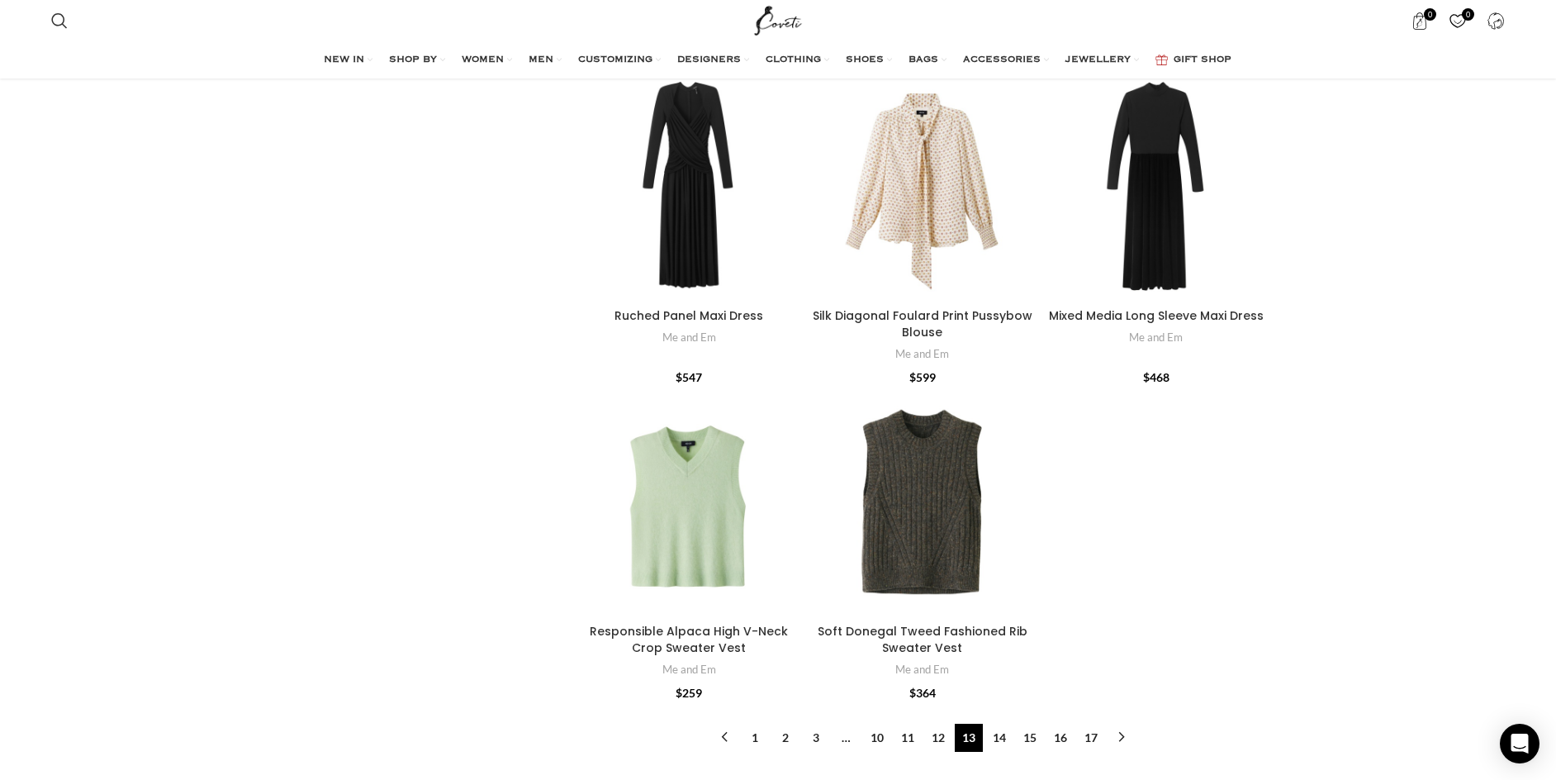
scroll to position [5472, 0]
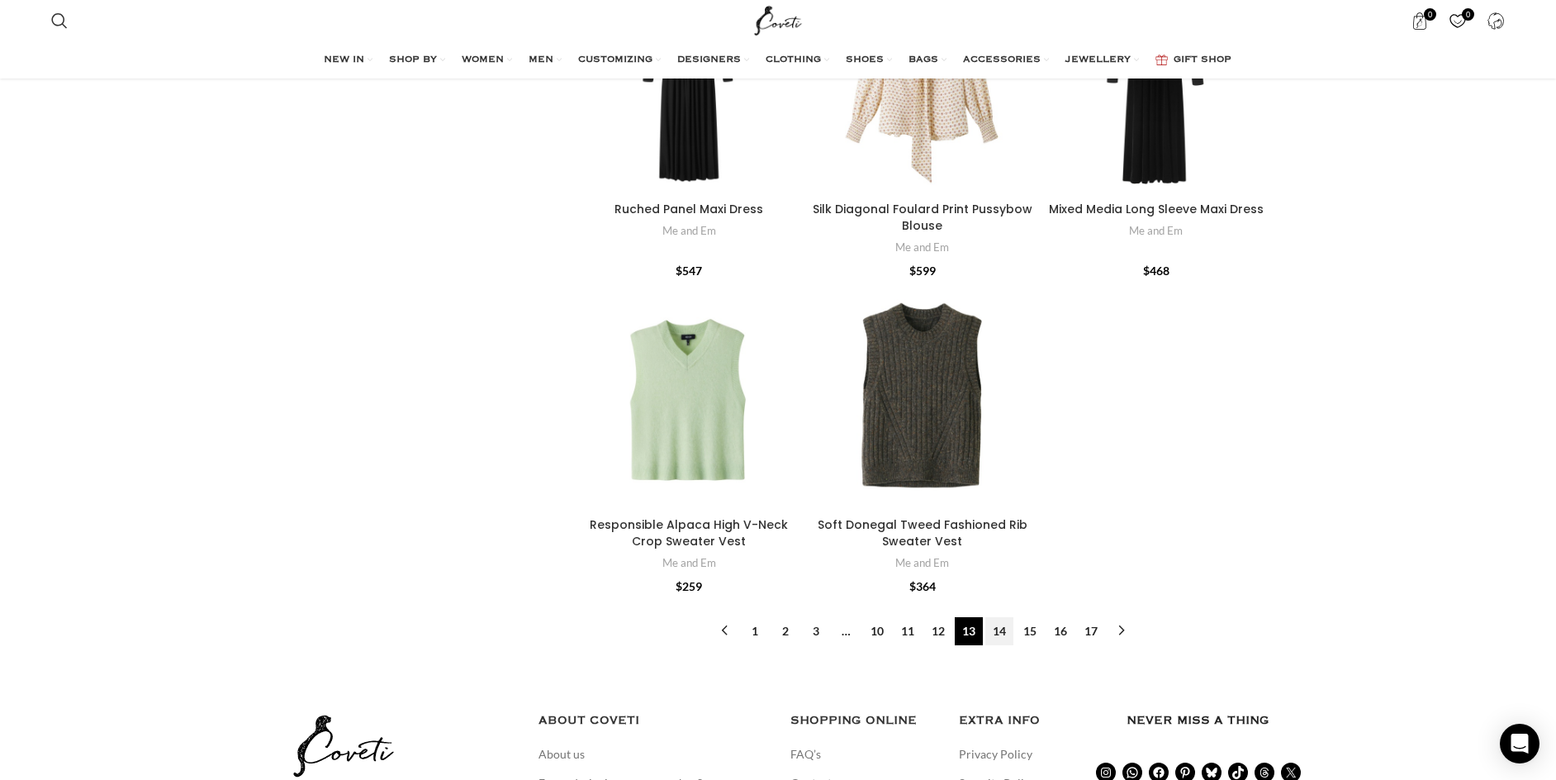
click at [1002, 617] on link "14" at bounding box center [999, 631] width 28 height 28
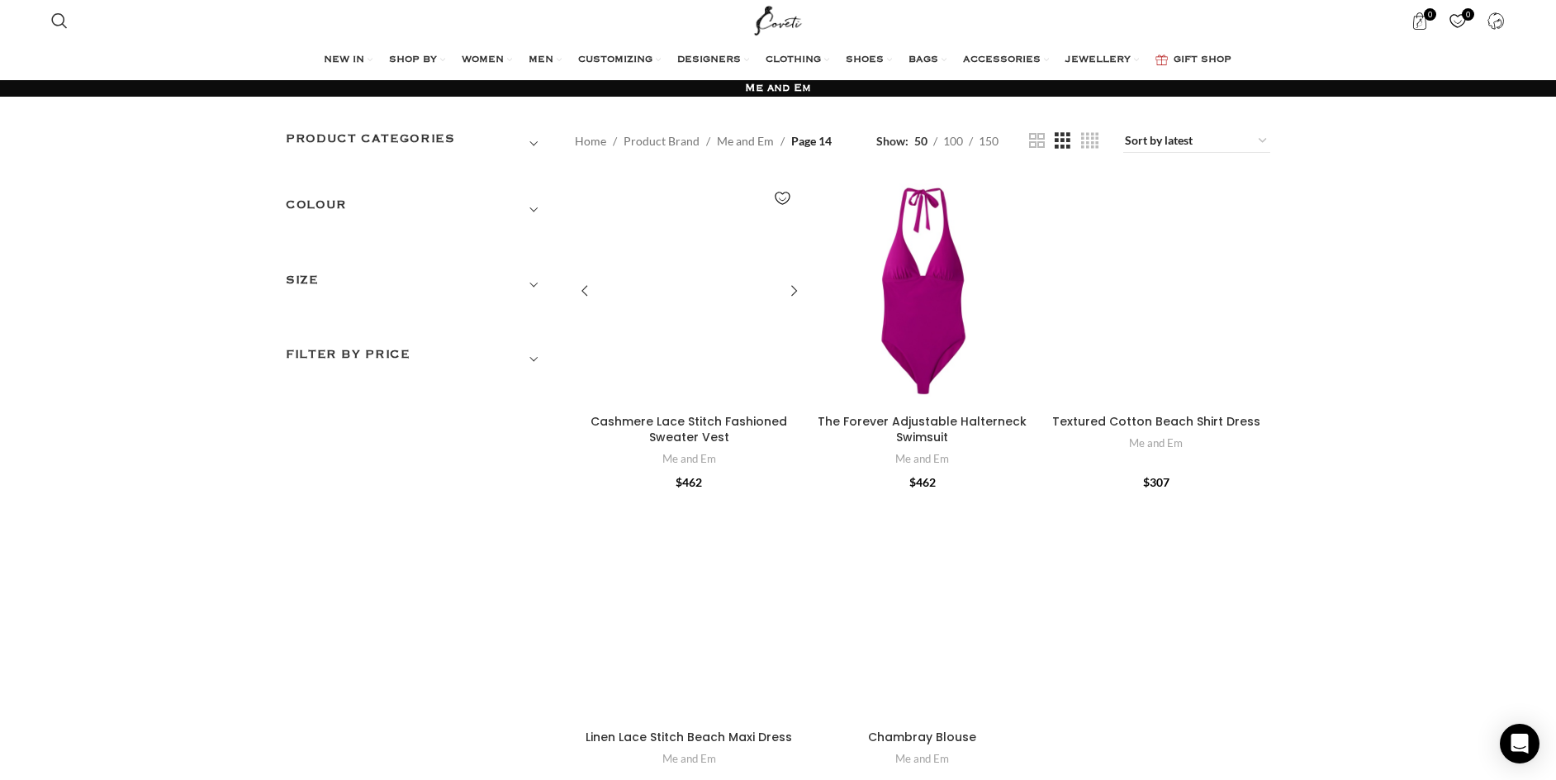
scroll to position [117, 0]
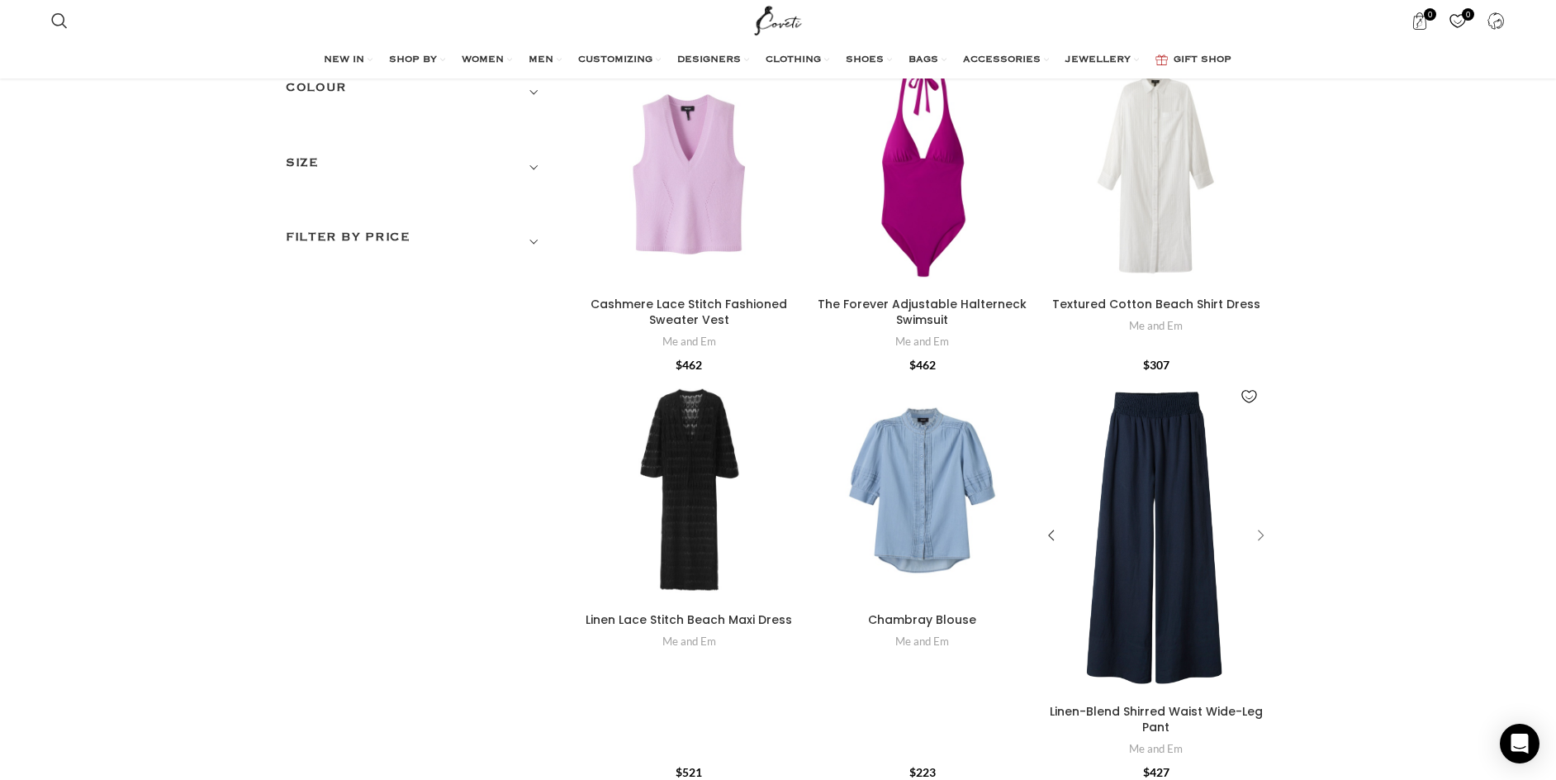
click at [1261, 531] on div "Linen-Blend Shirred Waist Wide-Leg Pant" at bounding box center [1257, 536] width 25 height 25
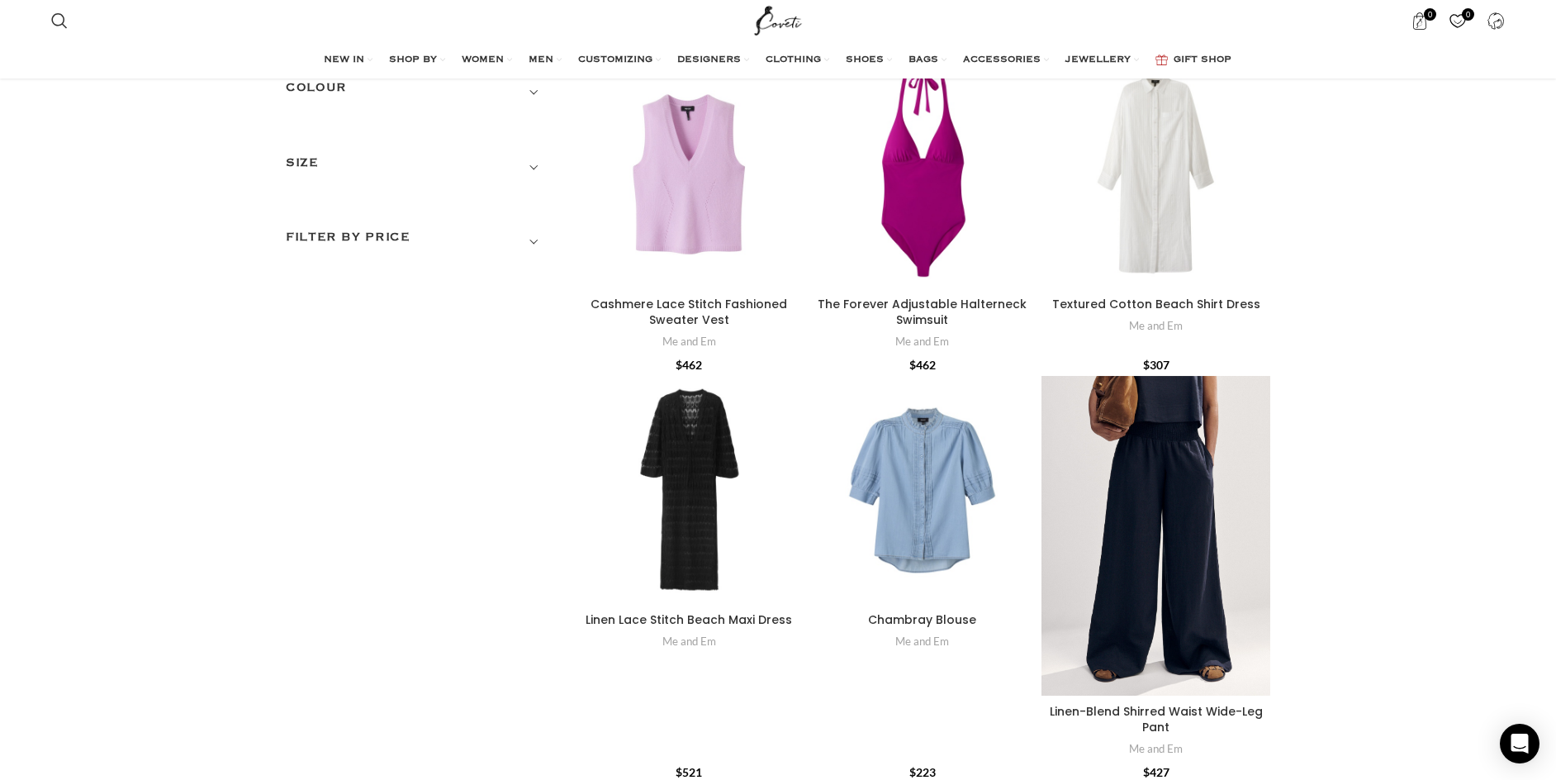
click at [387, 505] on span "Show sidebar" at bounding box center [778, 273] width 1556 height 780
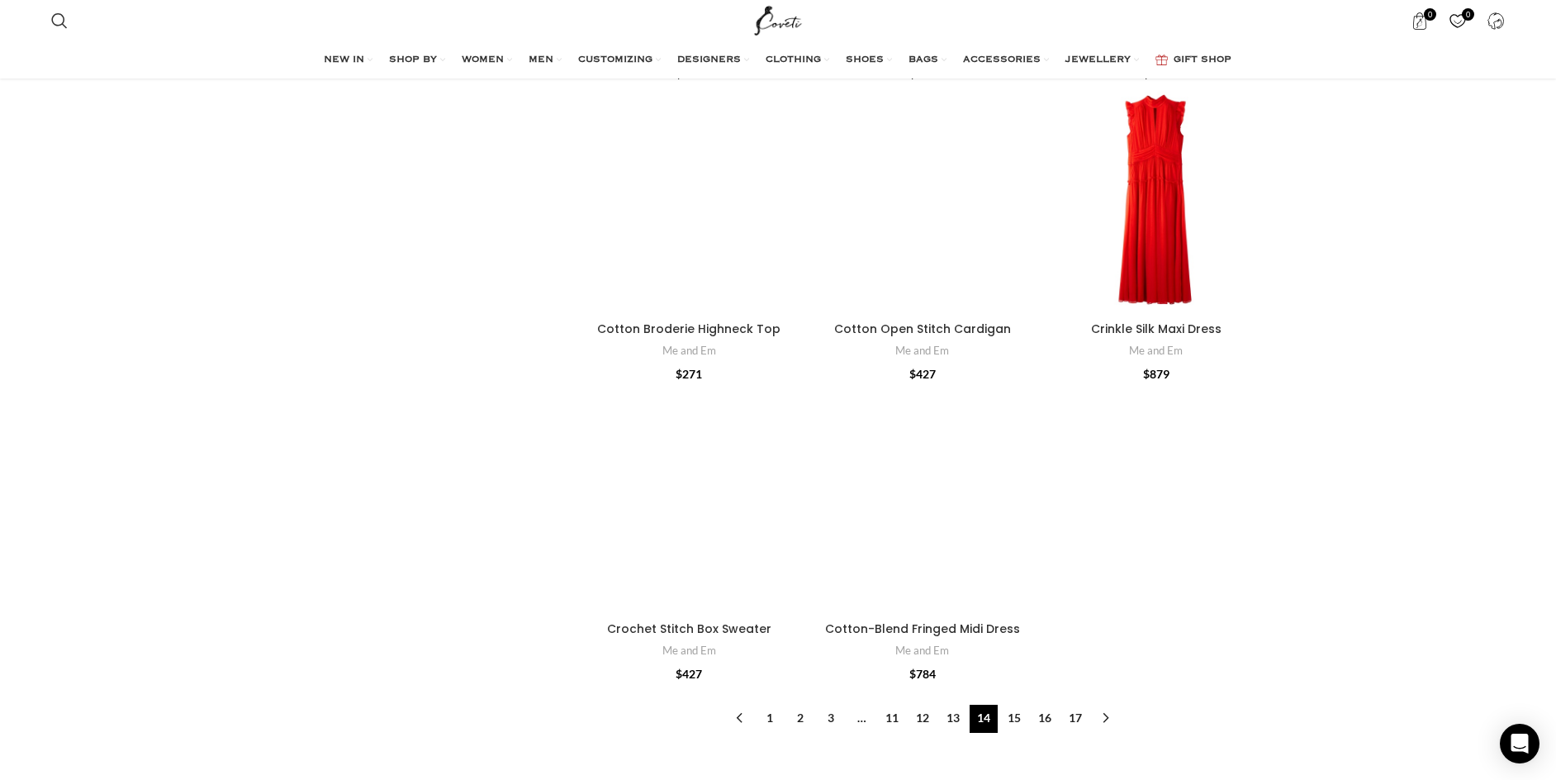
scroll to position [5545, 0]
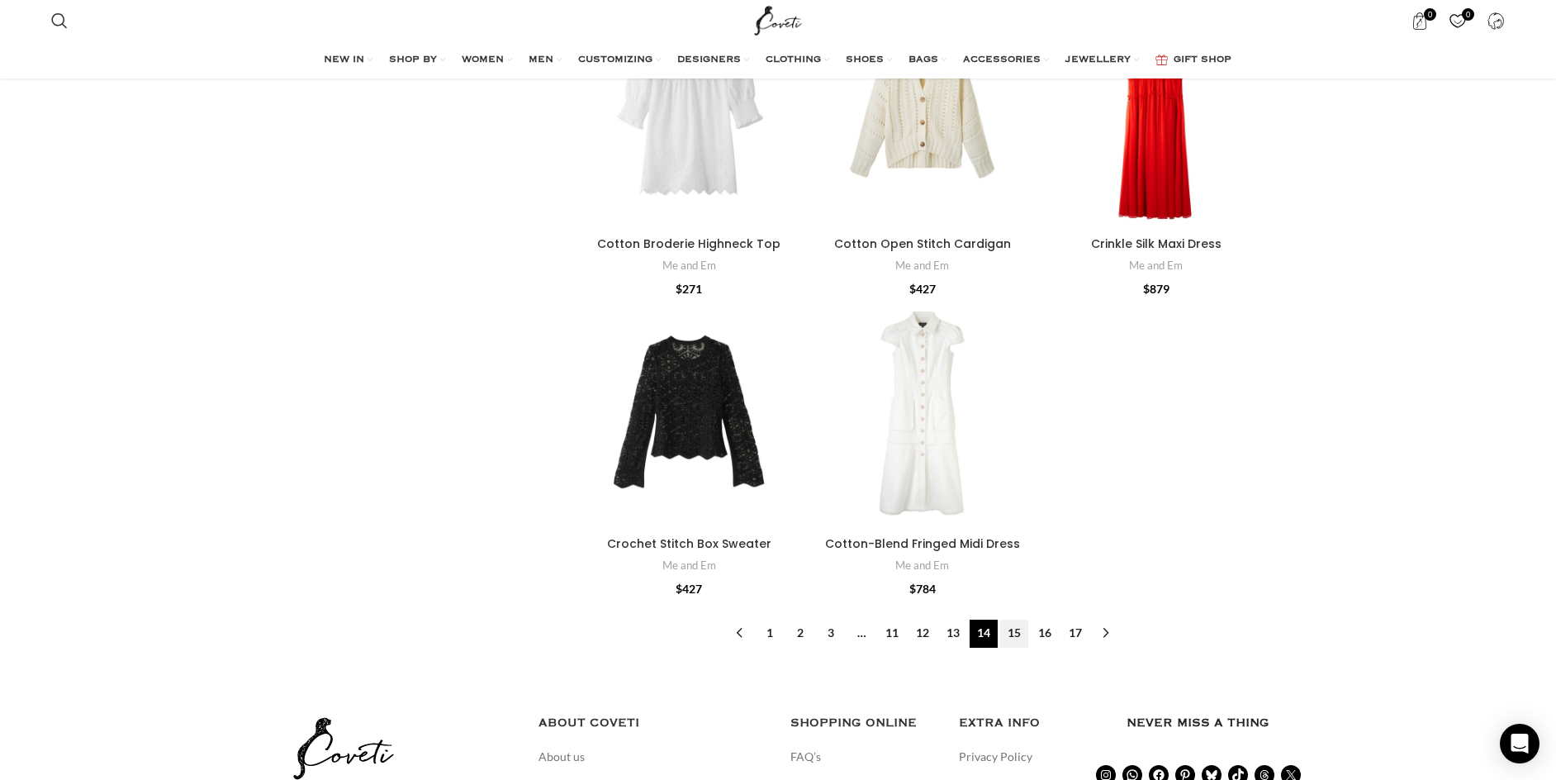
click at [1020, 619] on link "15" at bounding box center [1014, 633] width 28 height 28
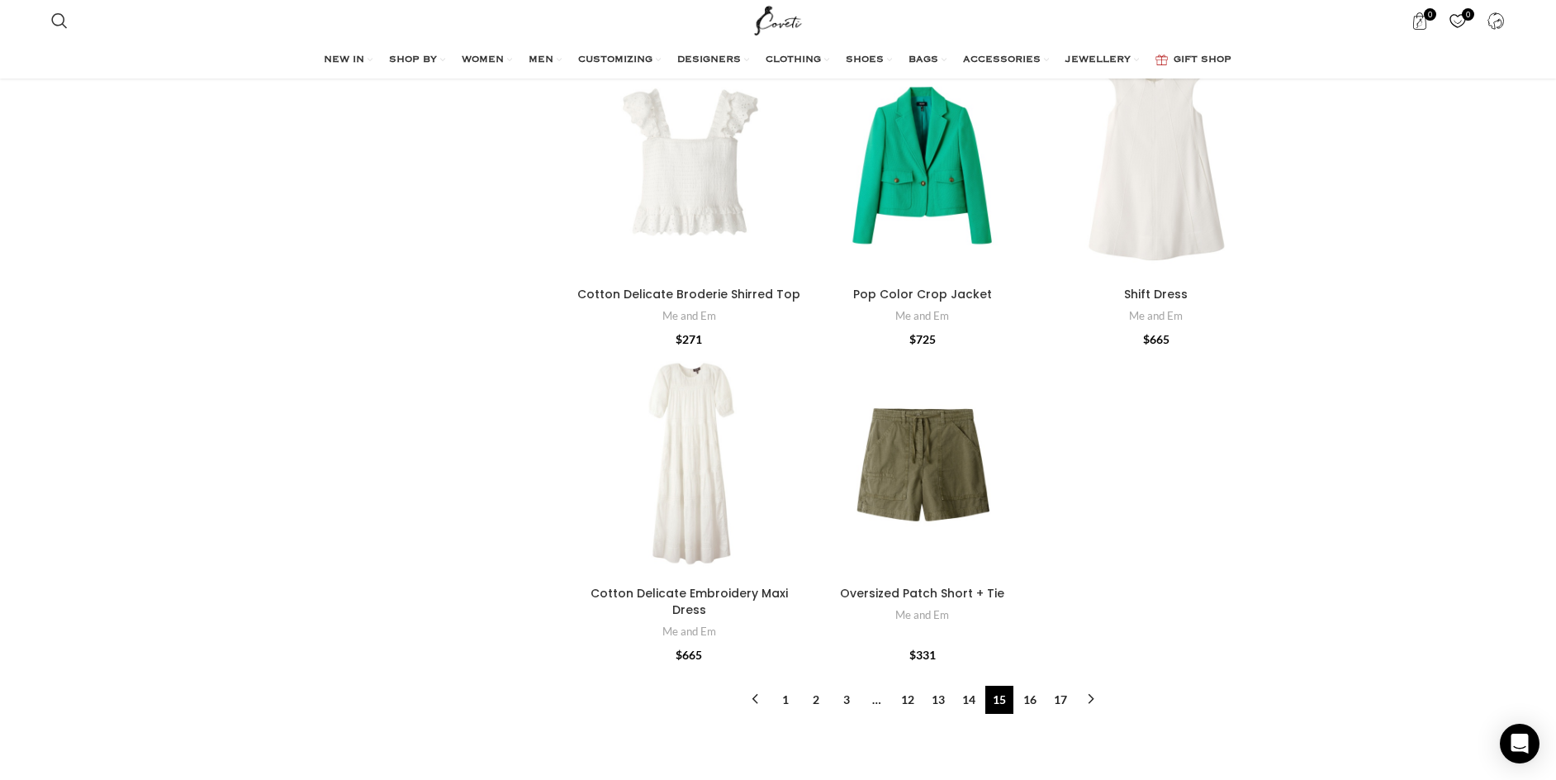
scroll to position [5247, 0]
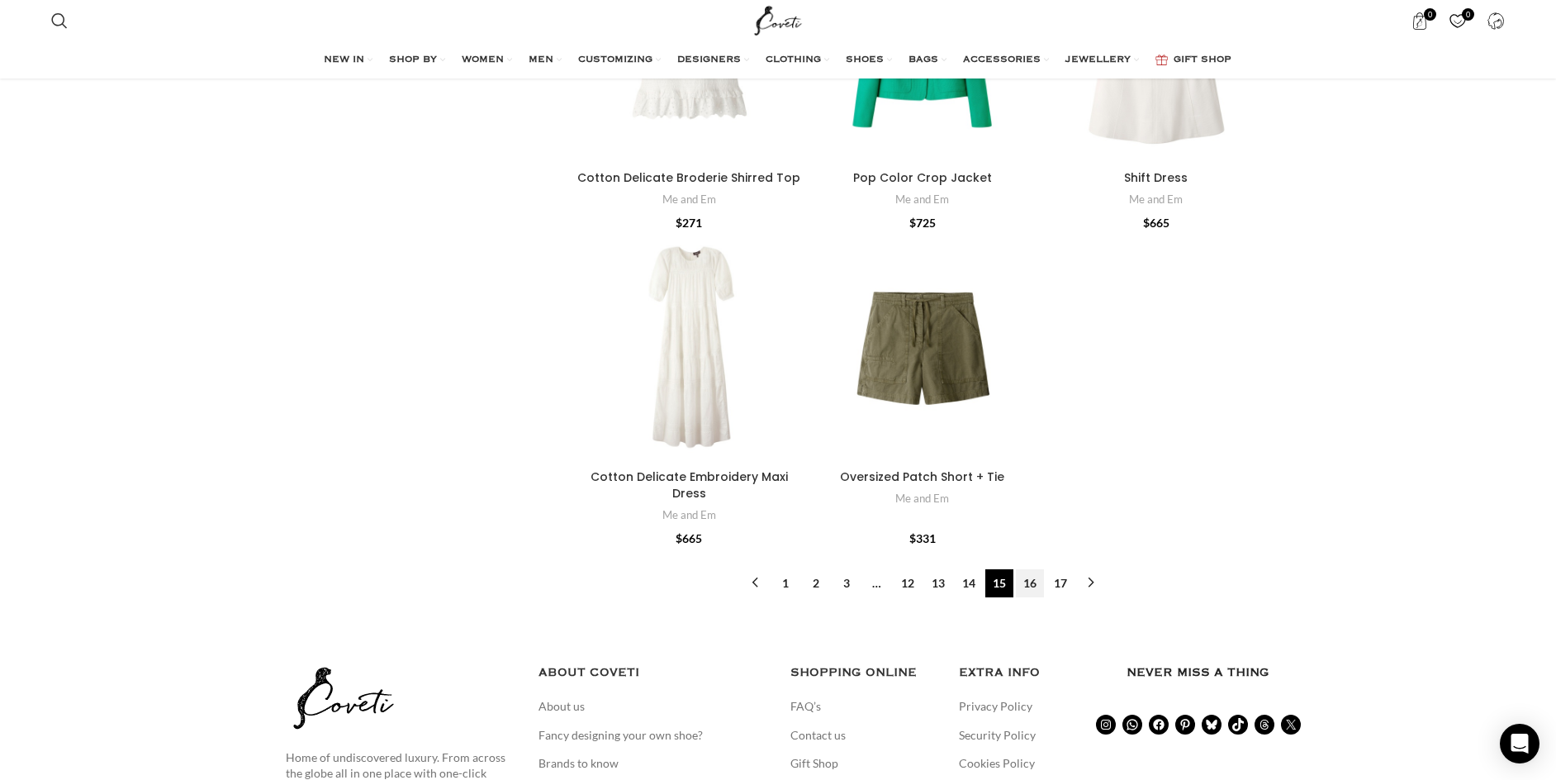
click at [1027, 569] on link "16" at bounding box center [1030, 583] width 28 height 28
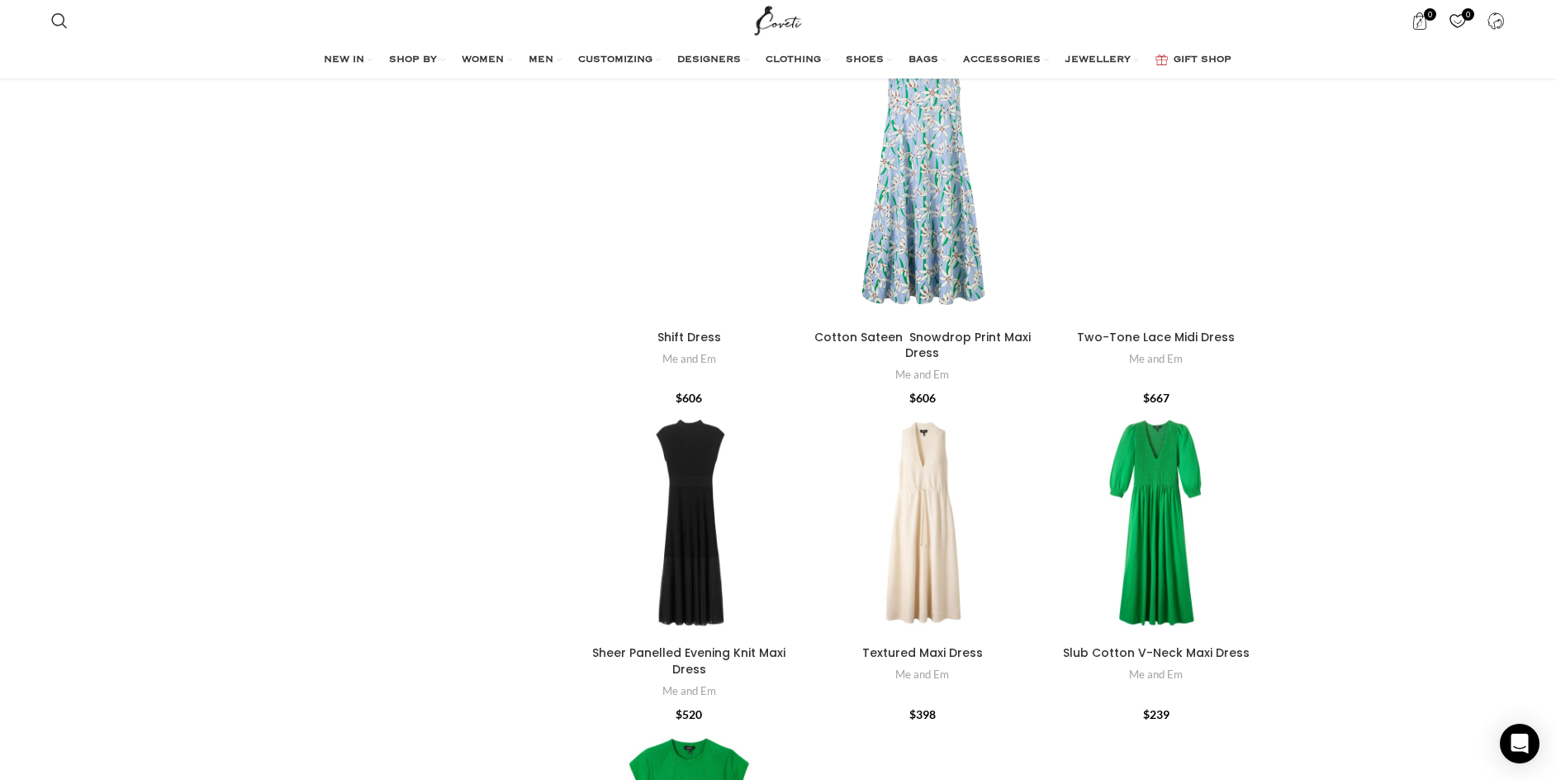
scroll to position [4977, 0]
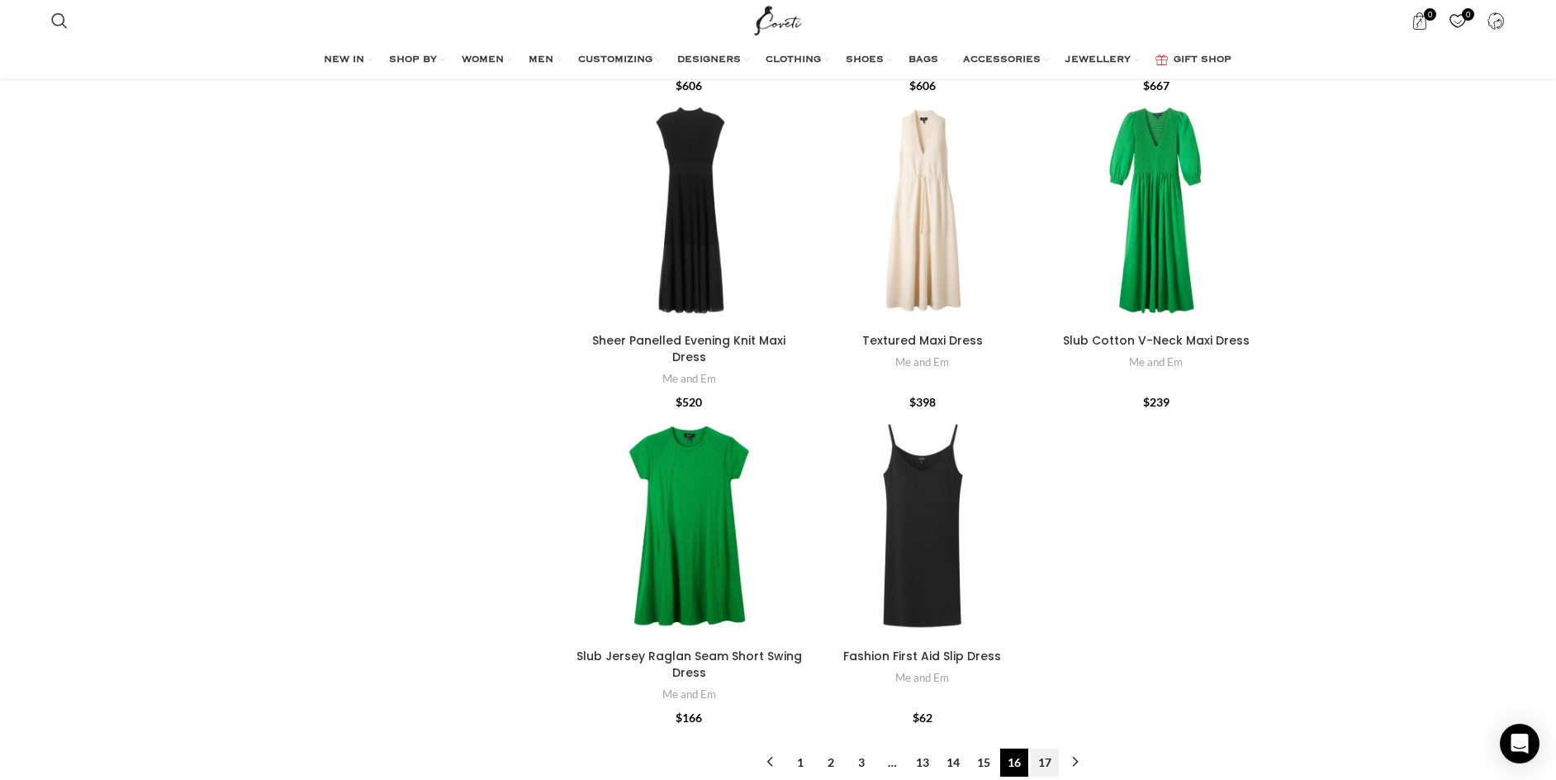
click at [1044, 748] on link "17" at bounding box center [1045, 762] width 28 height 28
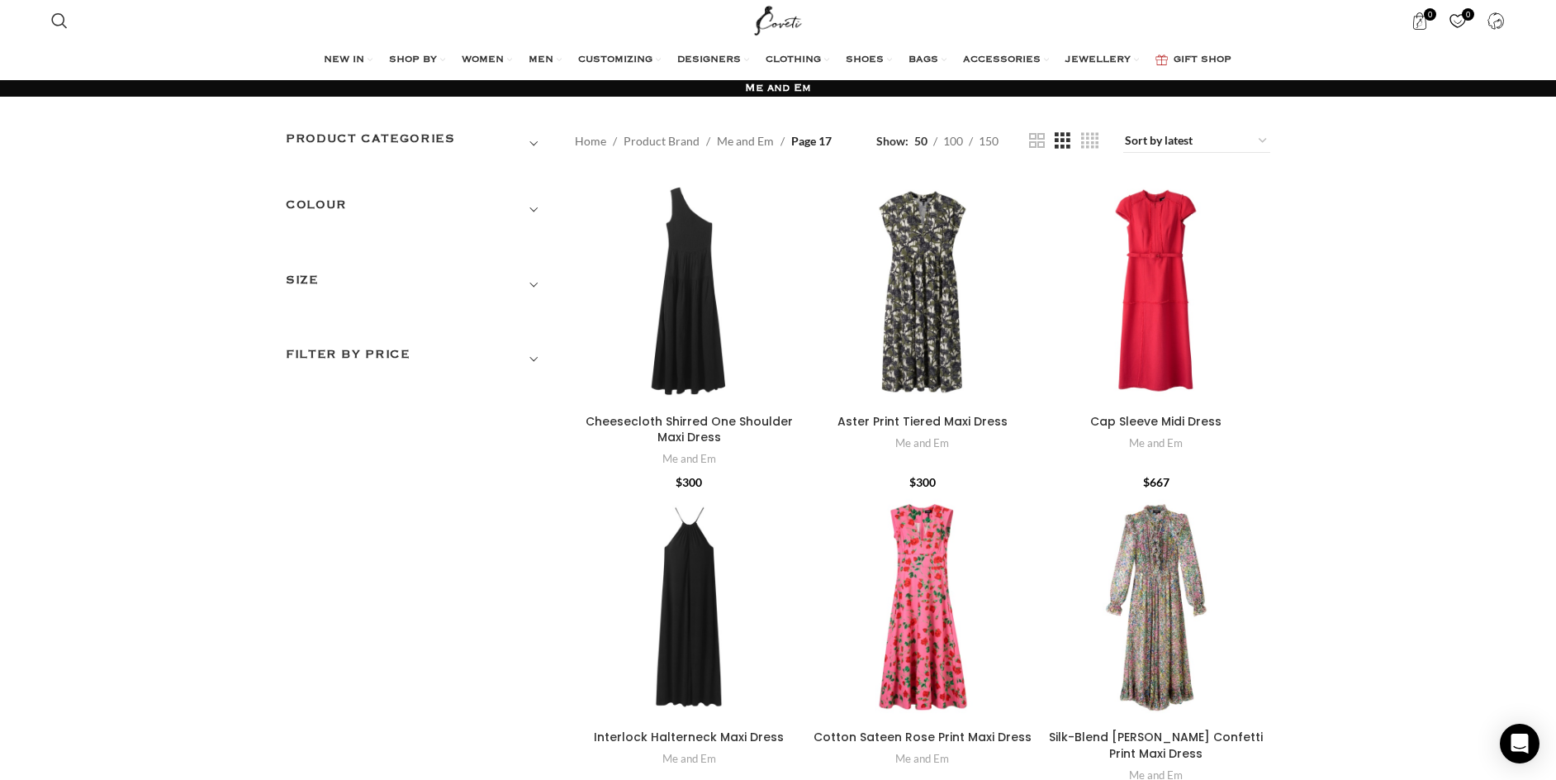
click at [534, 207] on h3 "COLOUR" at bounding box center [418, 210] width 264 height 28
click at [533, 141] on h3 "Product categories" at bounding box center [418, 144] width 264 height 28
click at [533, 145] on h3 "Product categories" at bounding box center [418, 144] width 264 height 28
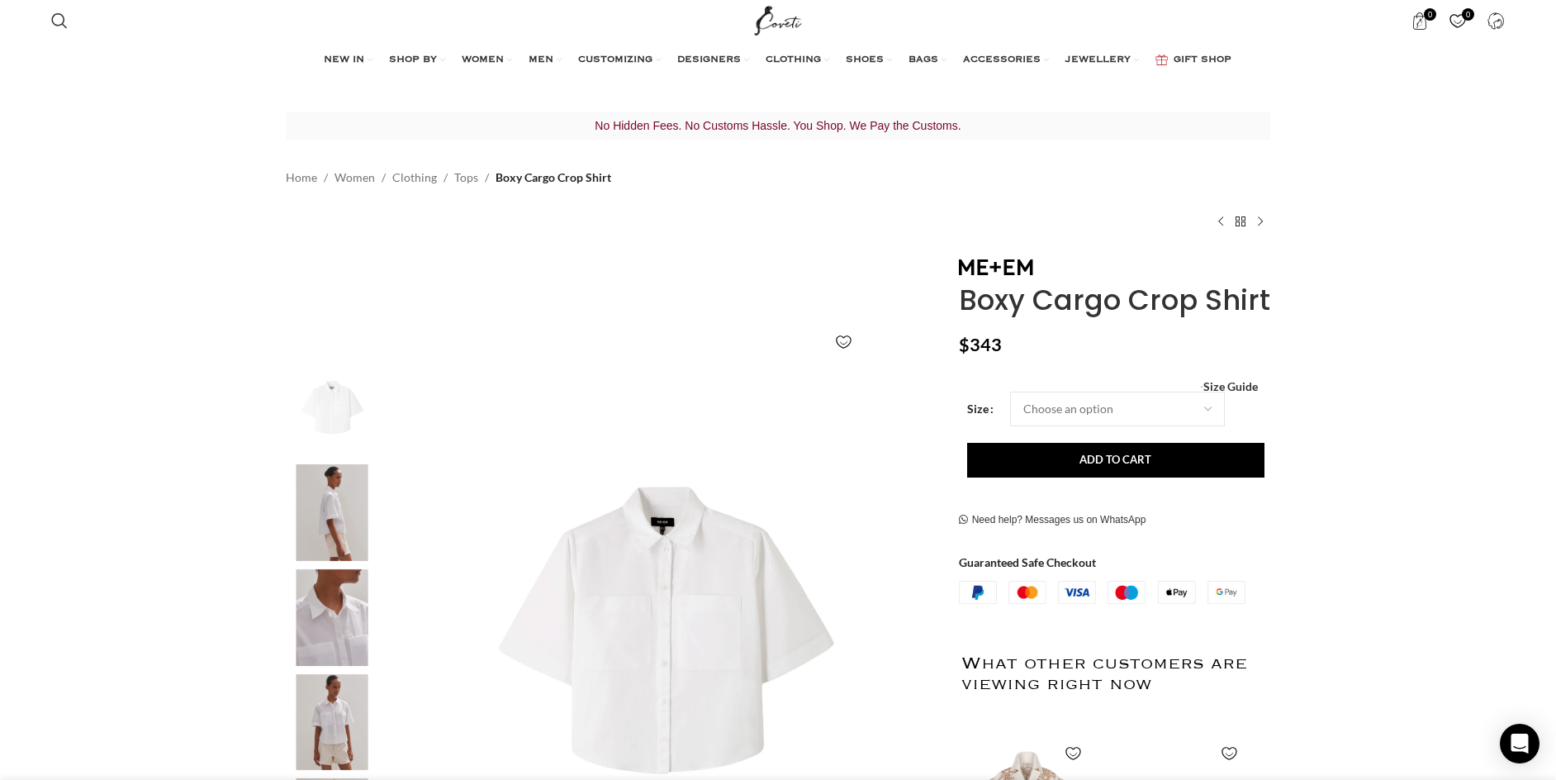
scroll to position [0, 870]
select select "14-uk"
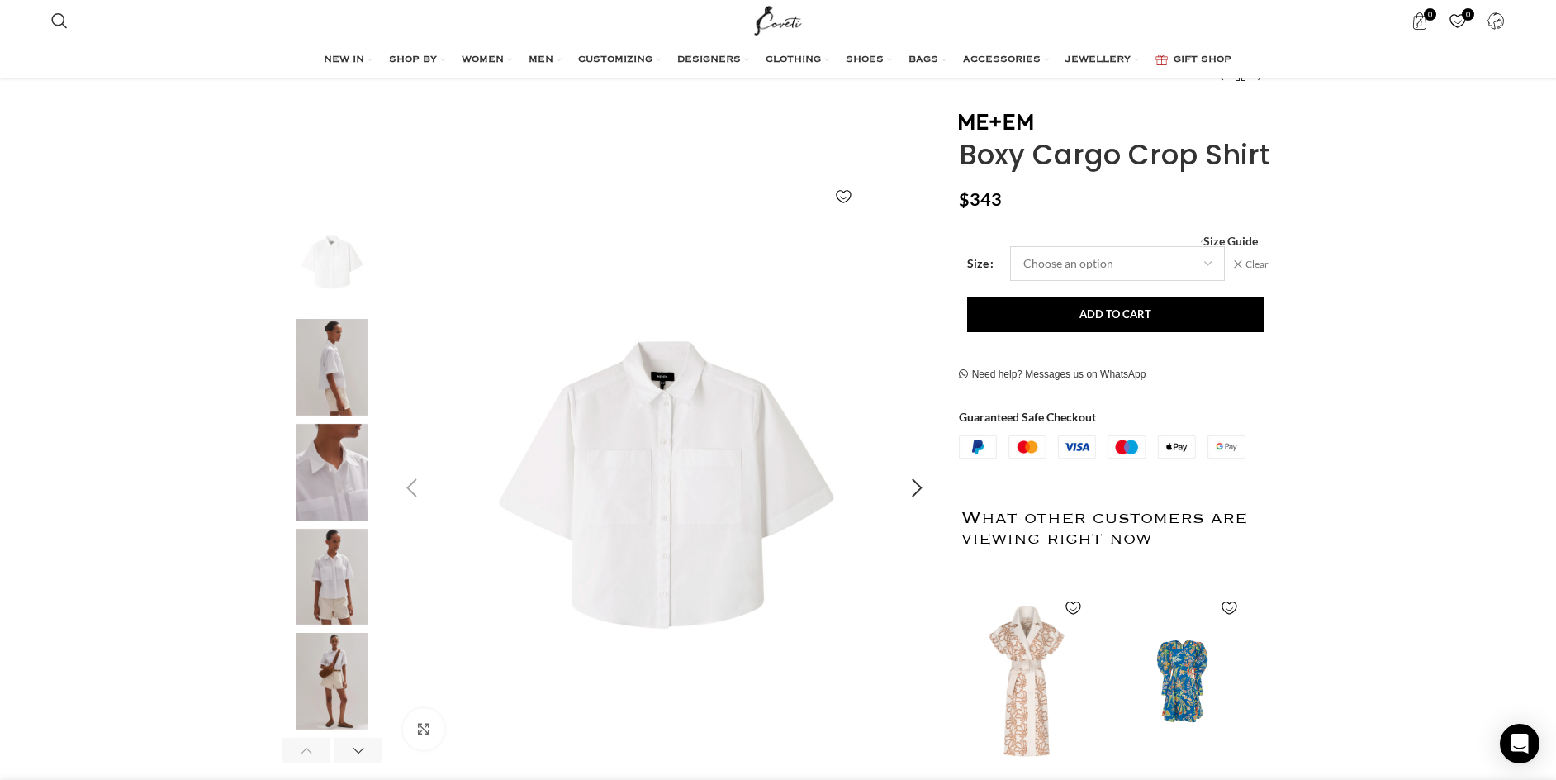
scroll to position [92, 0]
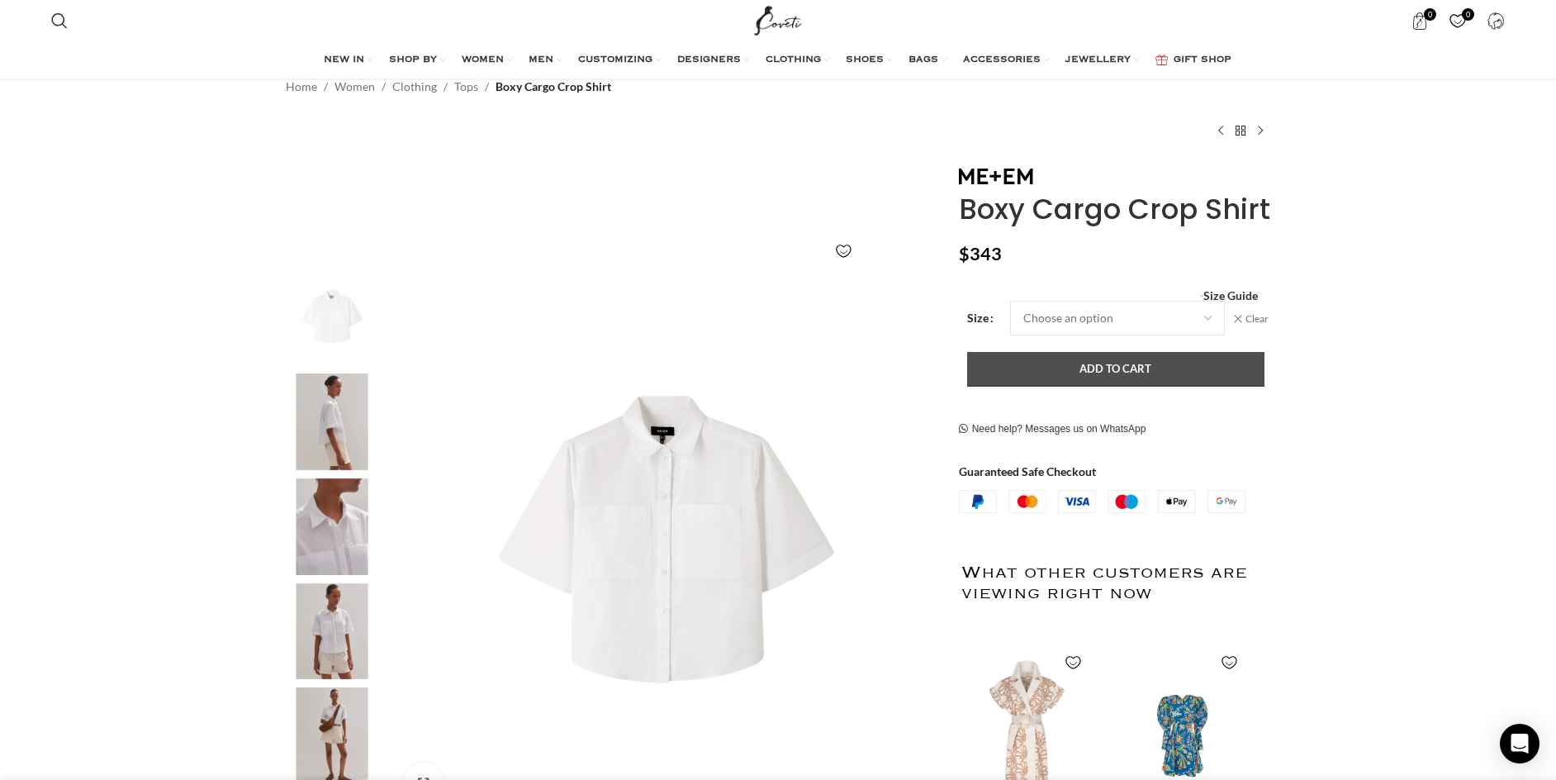
click at [1019, 368] on button "Add to cart" at bounding box center [1115, 369] width 297 height 35
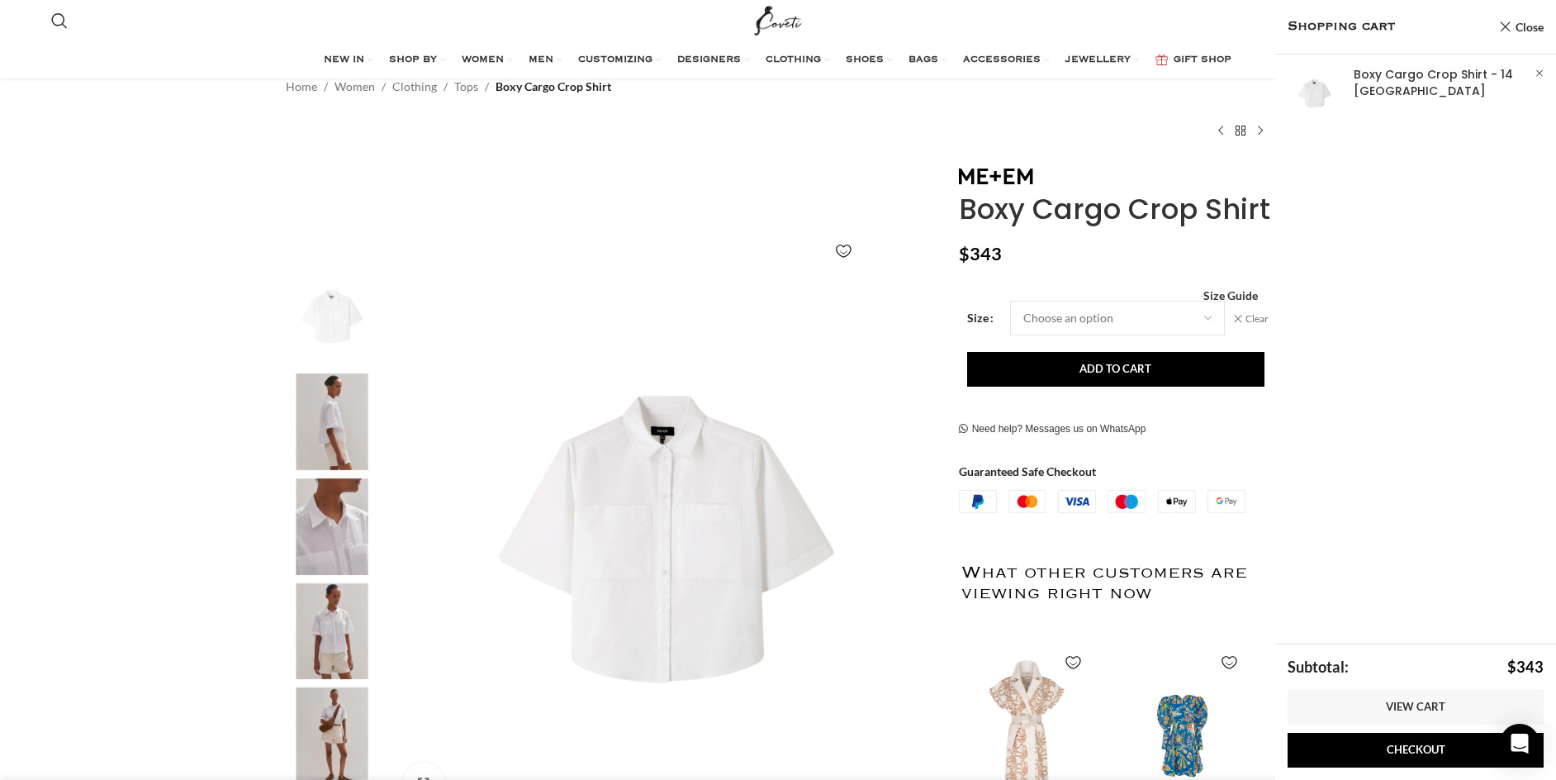
scroll to position [0, 1043]
click at [342, 554] on img "3 / 6" at bounding box center [332, 526] width 101 height 97
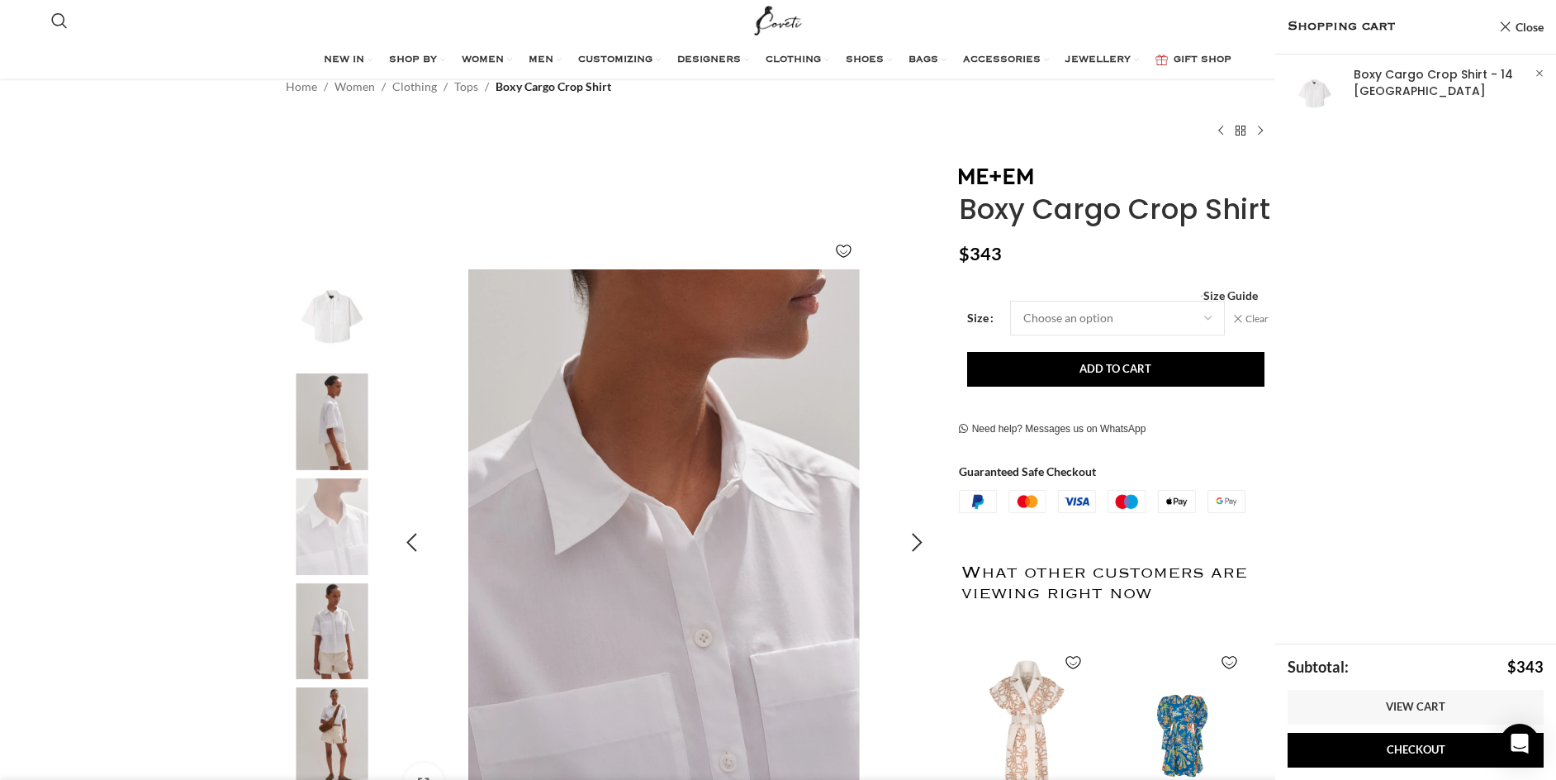
scroll to position [226, 0]
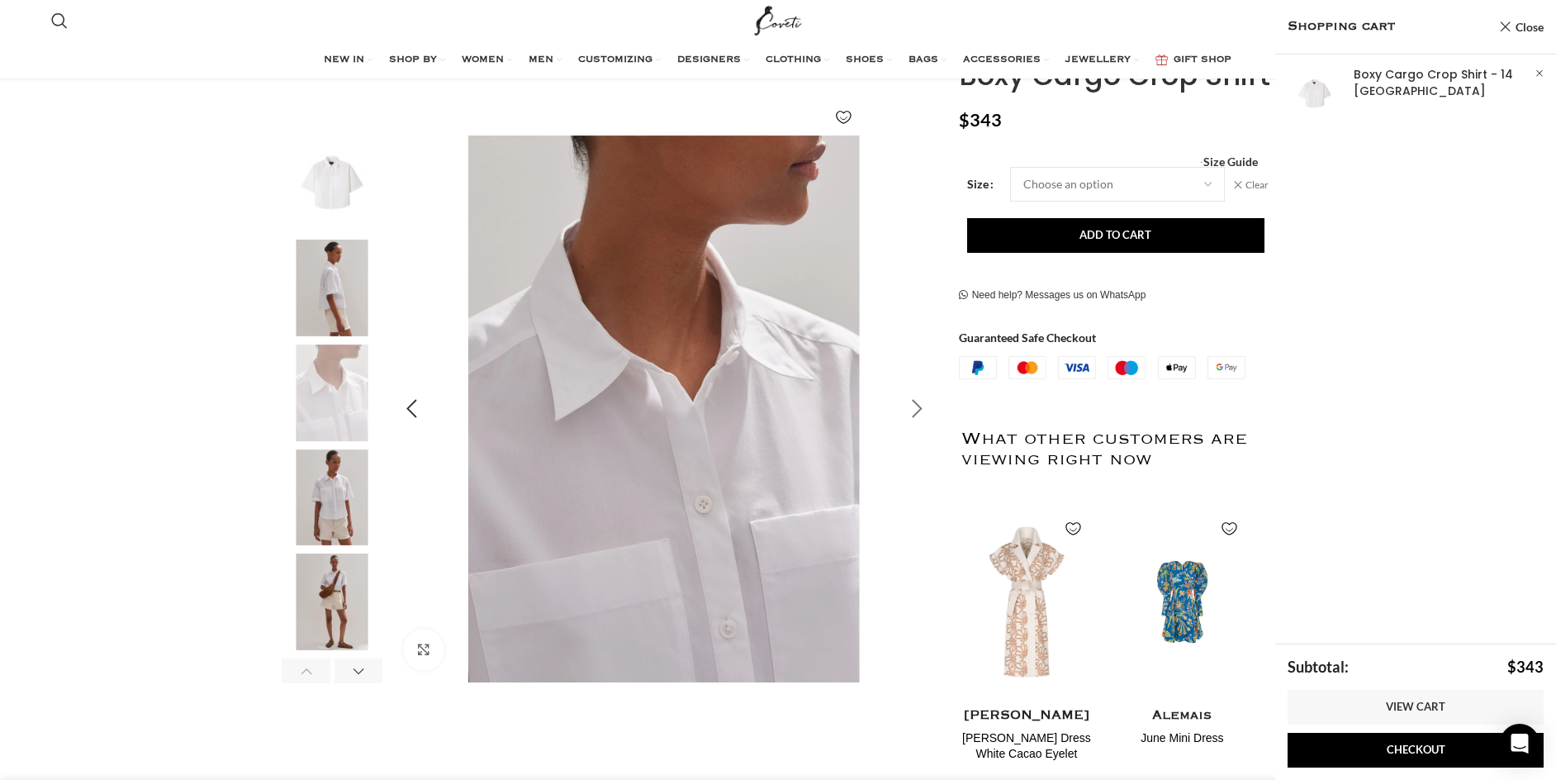
click at [921, 411] on div "Next slide" at bounding box center [917, 408] width 41 height 41
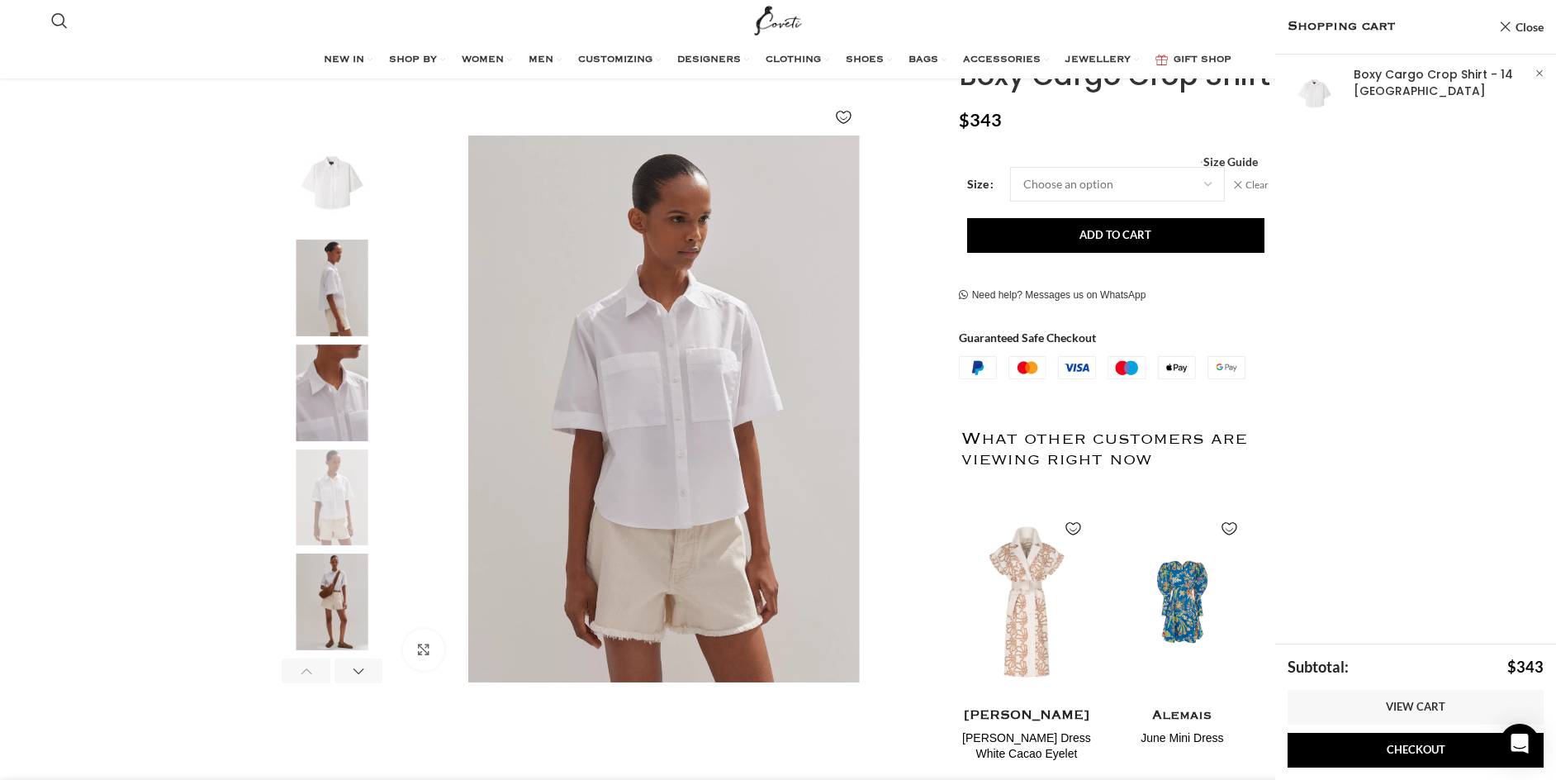
click at [341, 509] on img "4 / 6" at bounding box center [332, 497] width 101 height 97
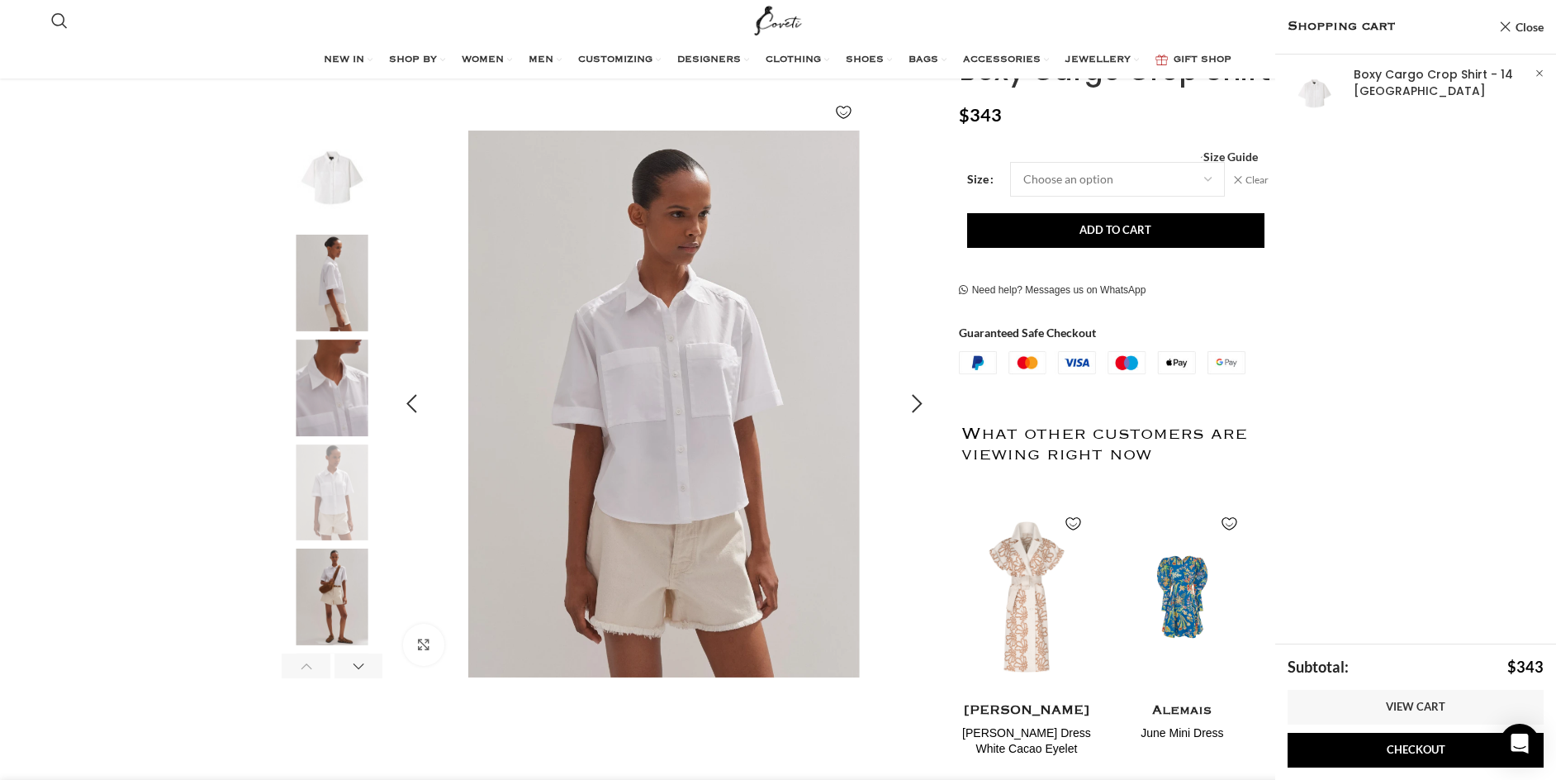
scroll to position [287, 0]
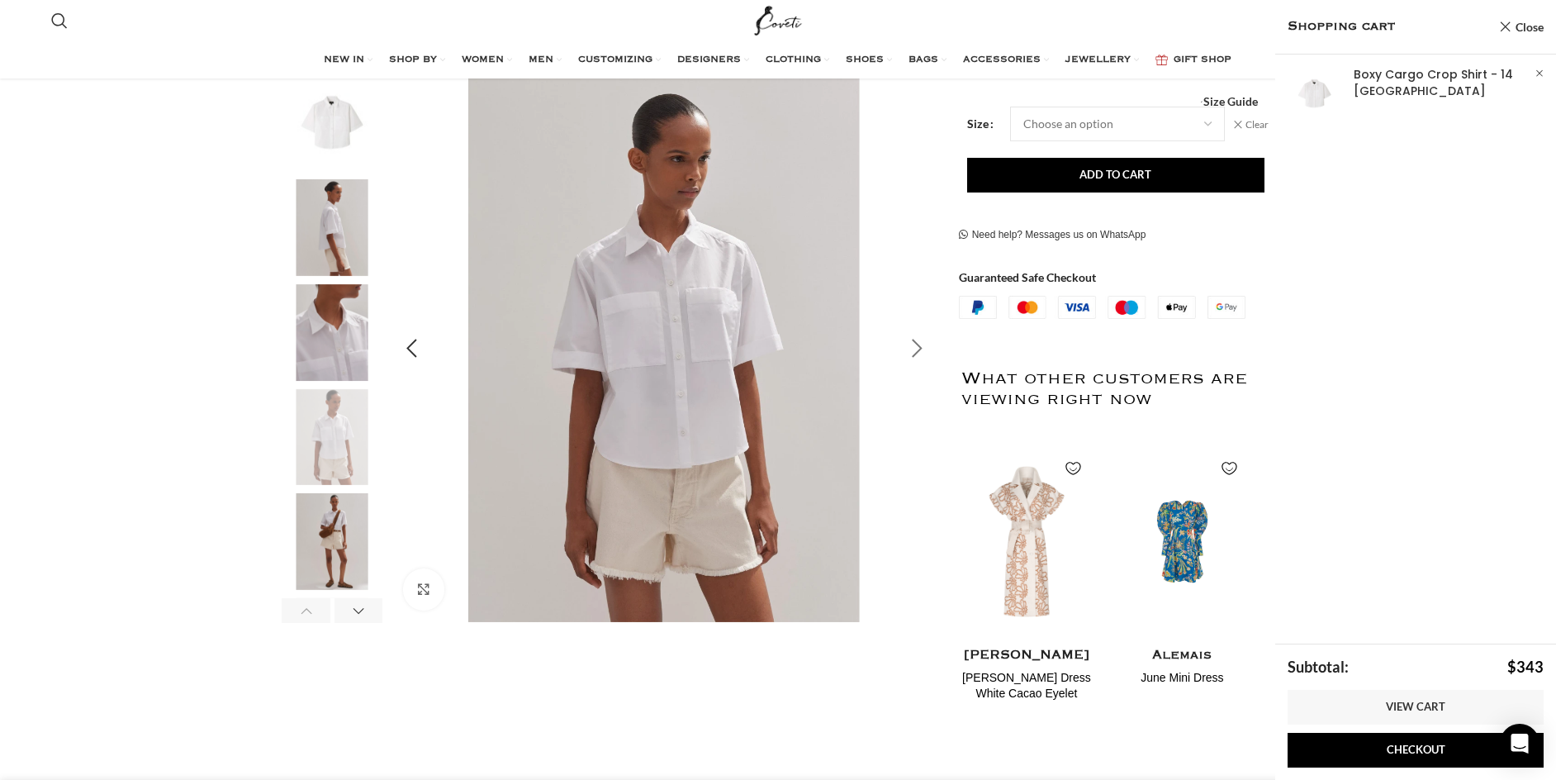
click at [918, 347] on div "Next slide" at bounding box center [917, 348] width 41 height 41
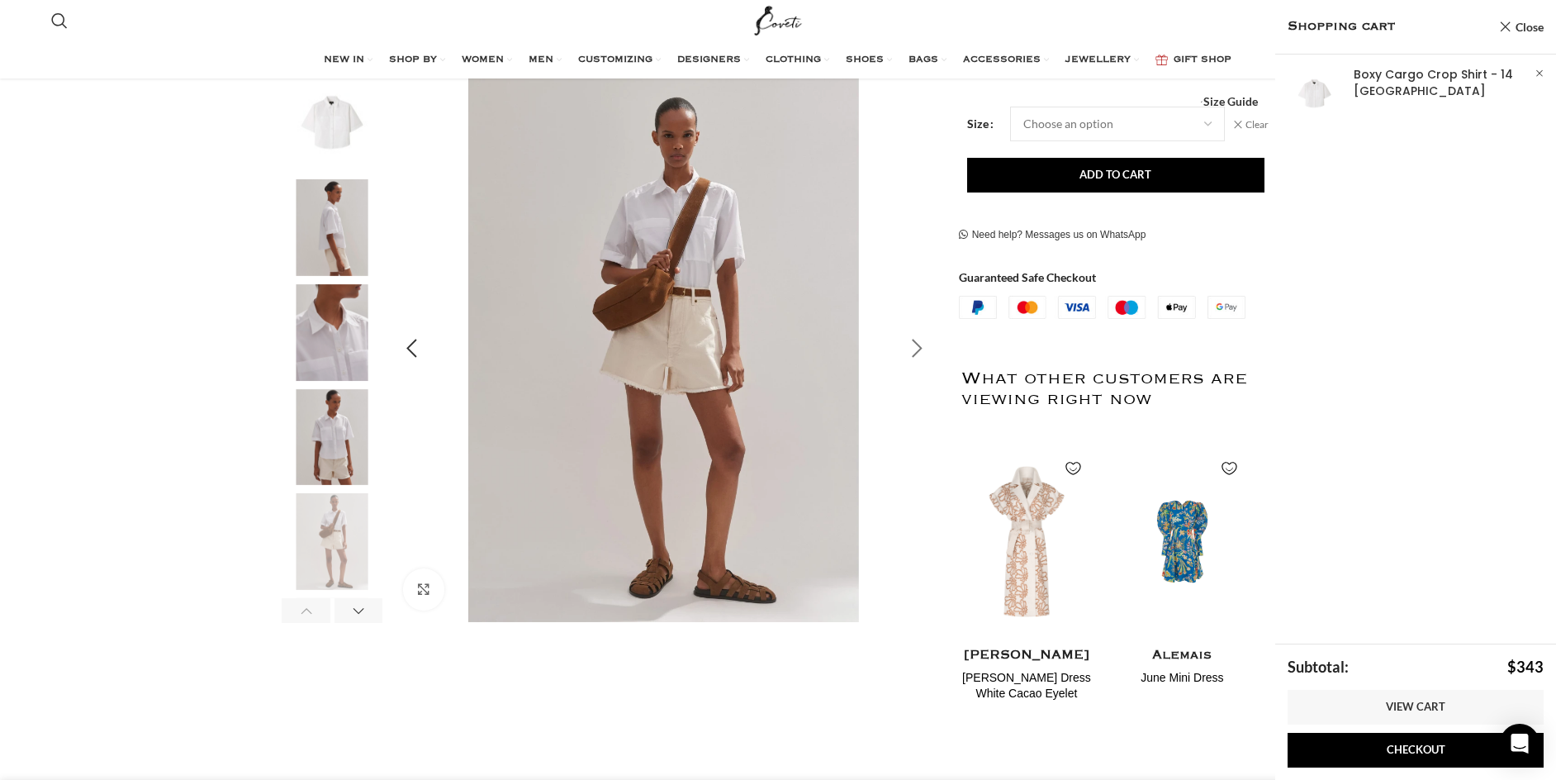
click at [918, 347] on div "Next slide" at bounding box center [917, 348] width 41 height 41
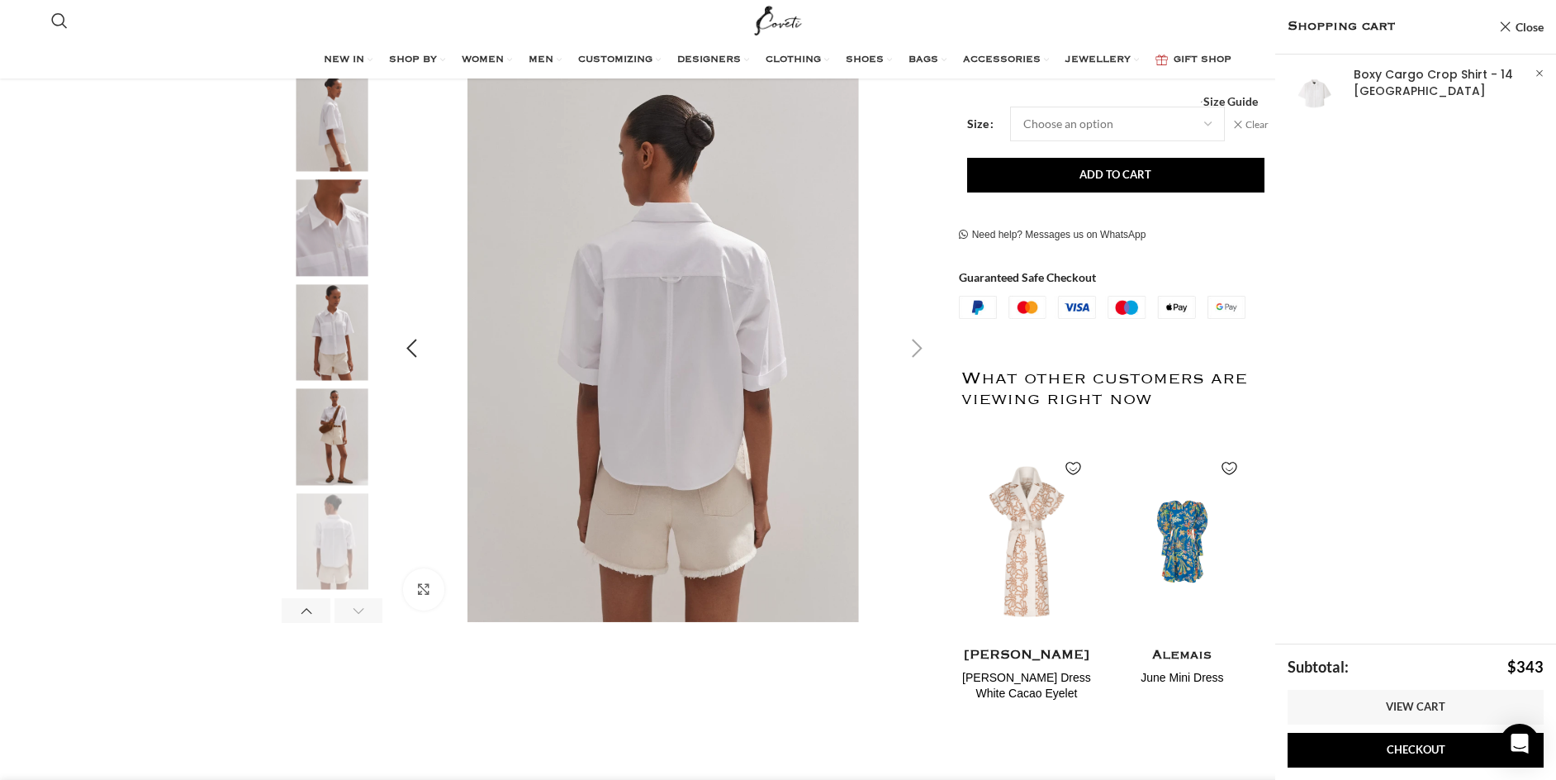
click at [918, 347] on div "Next slide" at bounding box center [917, 348] width 41 height 41
click at [410, 348] on div "Previous slide" at bounding box center [411, 348] width 41 height 41
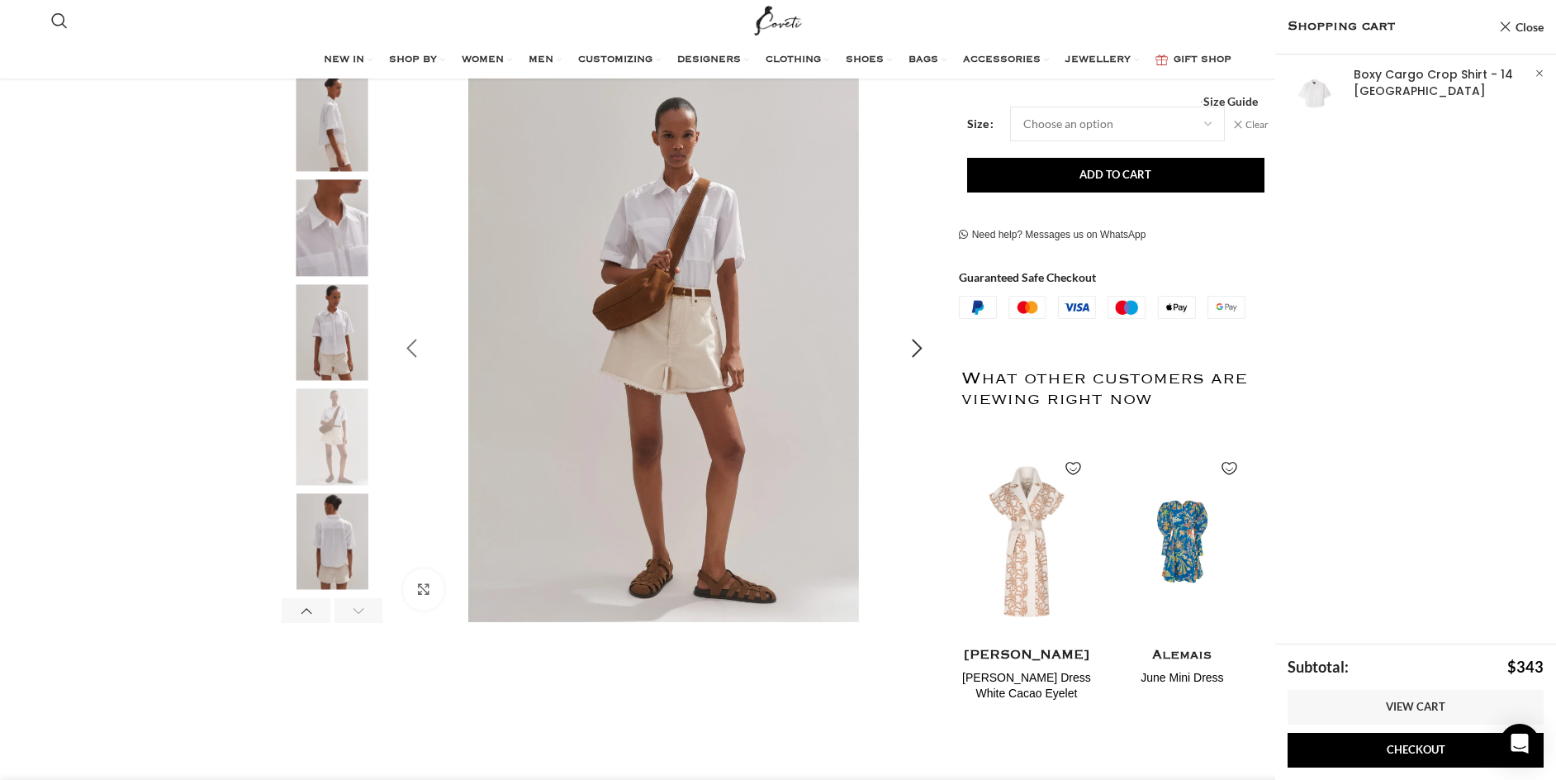
click at [410, 348] on div "Previous slide" at bounding box center [411, 348] width 41 height 41
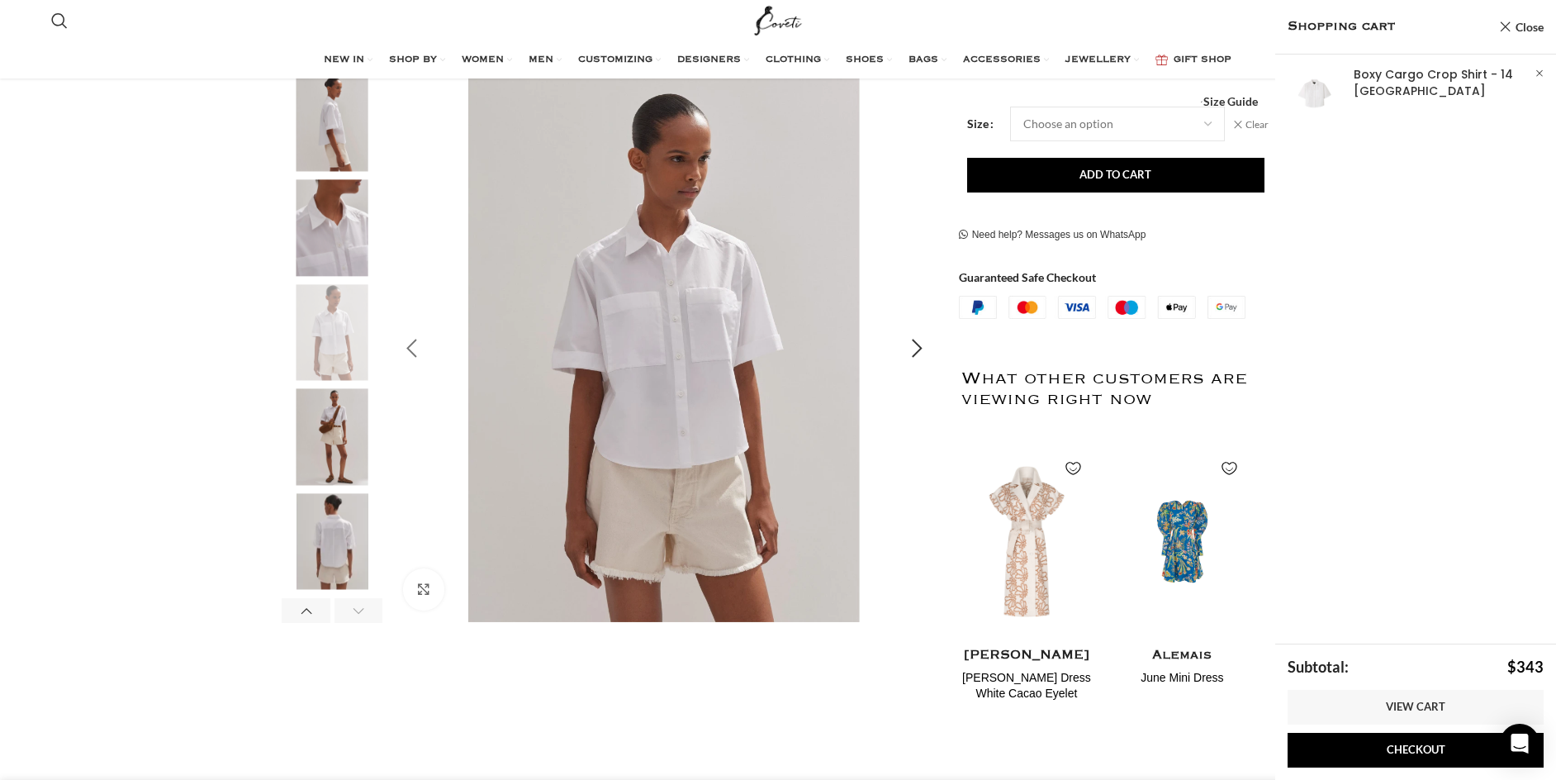
scroll to position [0, 2086]
